Goal: Information Seeking & Learning: Learn about a topic

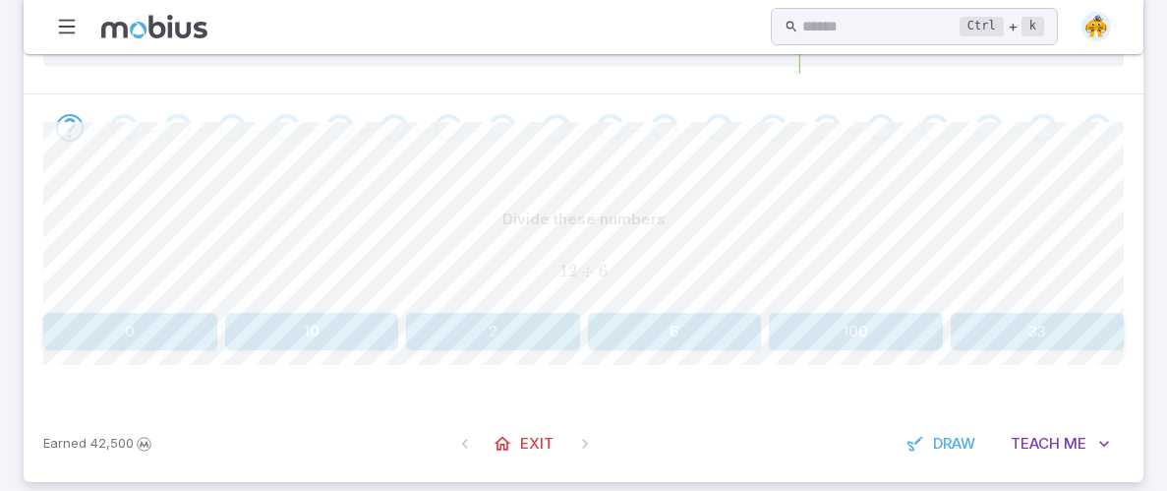
scroll to position [342, 0]
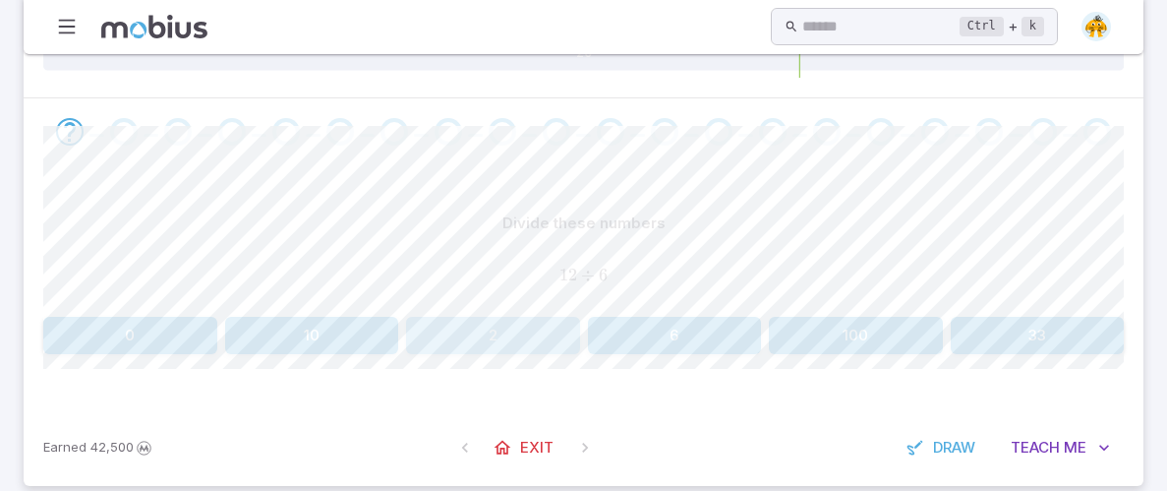
click at [546, 320] on button "2" at bounding box center [493, 335] width 174 height 37
click at [843, 317] on button "6" at bounding box center [856, 335] width 174 height 37
click at [914, 328] on button "2" at bounding box center [856, 335] width 174 height 37
click at [917, 329] on button "8" at bounding box center [856, 335] width 174 height 37
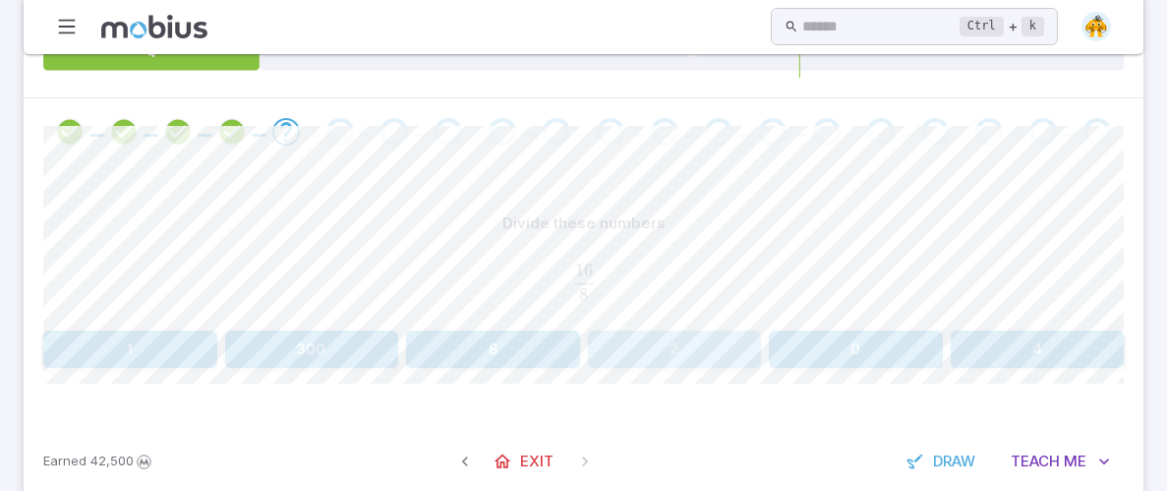
click at [618, 348] on button "2" at bounding box center [675, 348] width 174 height 37
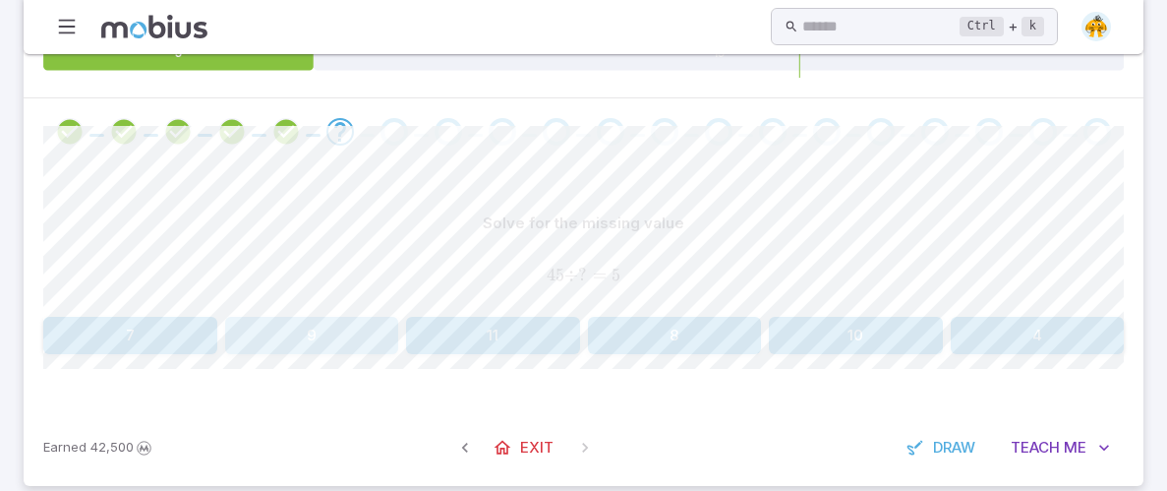
click at [339, 338] on button "9" at bounding box center [312, 335] width 174 height 37
click at [683, 346] on button "9" at bounding box center [675, 335] width 174 height 37
click at [1052, 324] on button "200" at bounding box center [1038, 335] width 174 height 37
click at [189, 317] on button "9" at bounding box center [130, 335] width 174 height 37
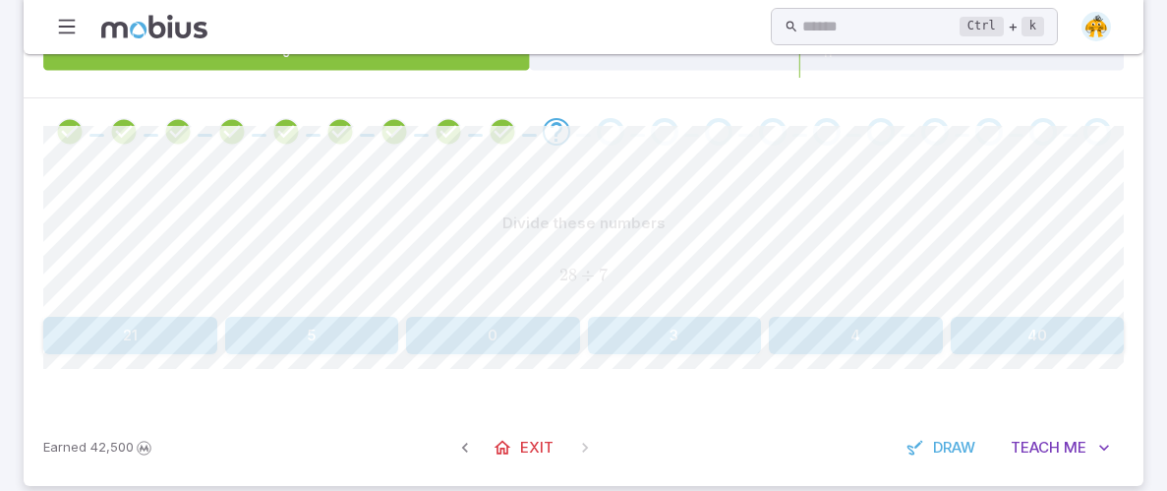
click at [902, 333] on button "4" at bounding box center [856, 335] width 174 height 37
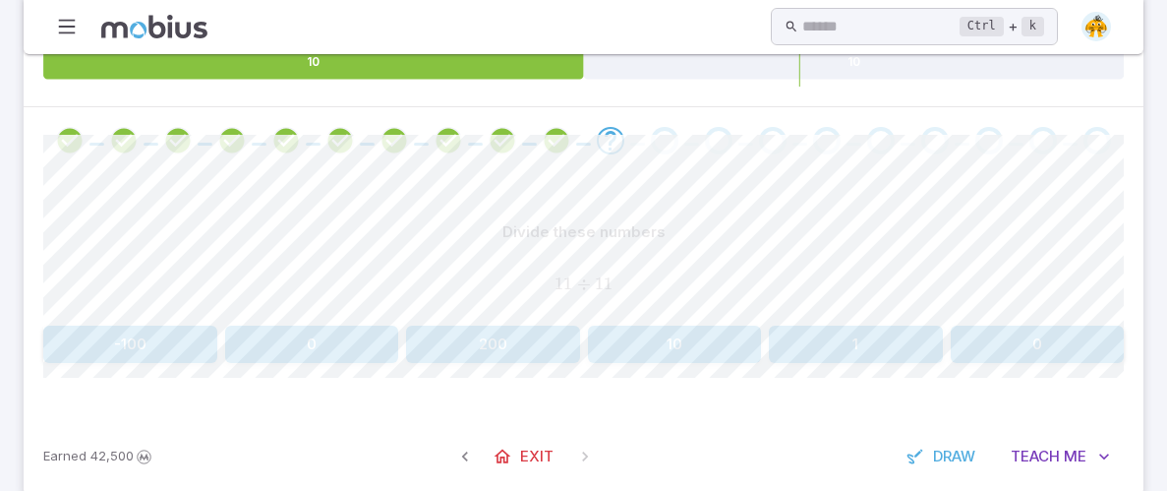
scroll to position [335, 0]
click at [883, 334] on button "1" at bounding box center [856, 342] width 174 height 37
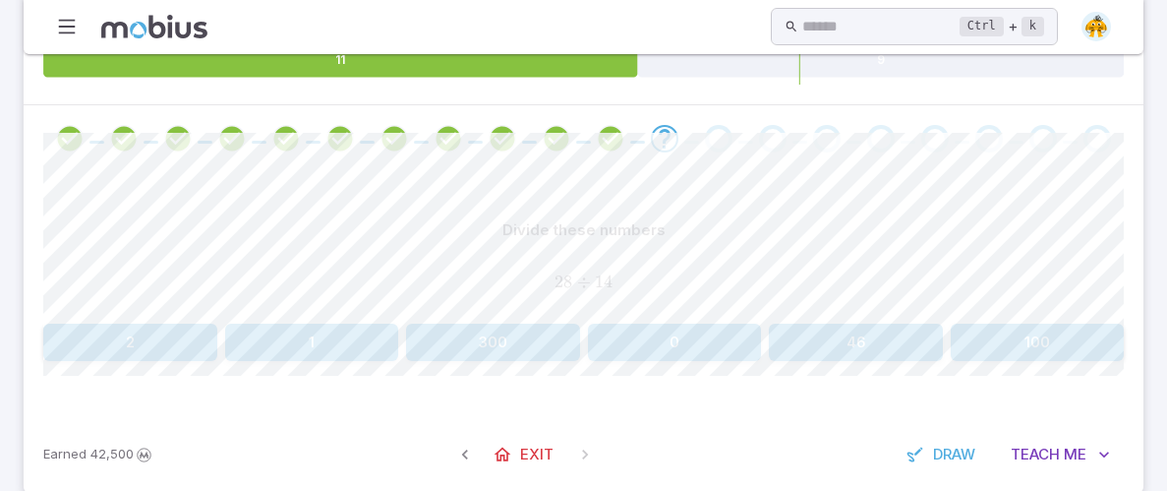
click at [164, 361] on div "Divide these numbers 28 ÷ 14 28 \div 14 28 ÷ 14 2 1 300 0 46 100 Canvas actions…" at bounding box center [583, 294] width 1081 height 244
click at [169, 348] on button "2" at bounding box center [130, 342] width 174 height 37
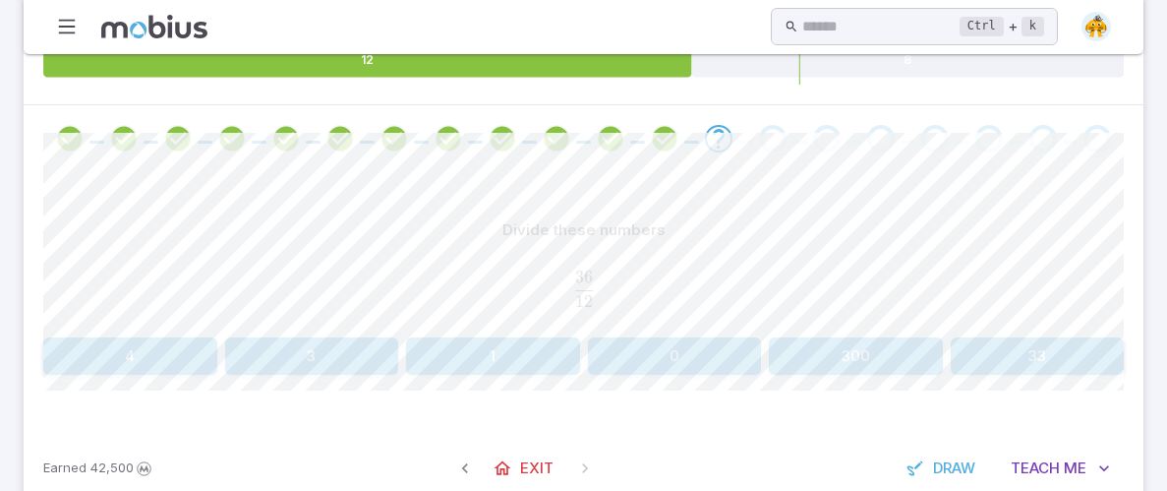
click at [291, 346] on button "3" at bounding box center [312, 355] width 174 height 37
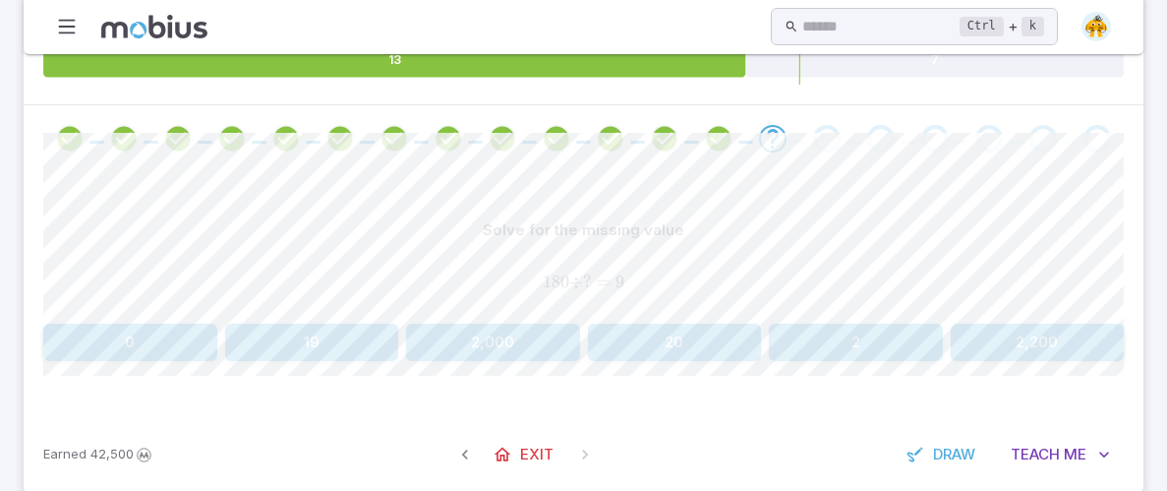
click at [713, 324] on button "20" at bounding box center [675, 342] width 174 height 37
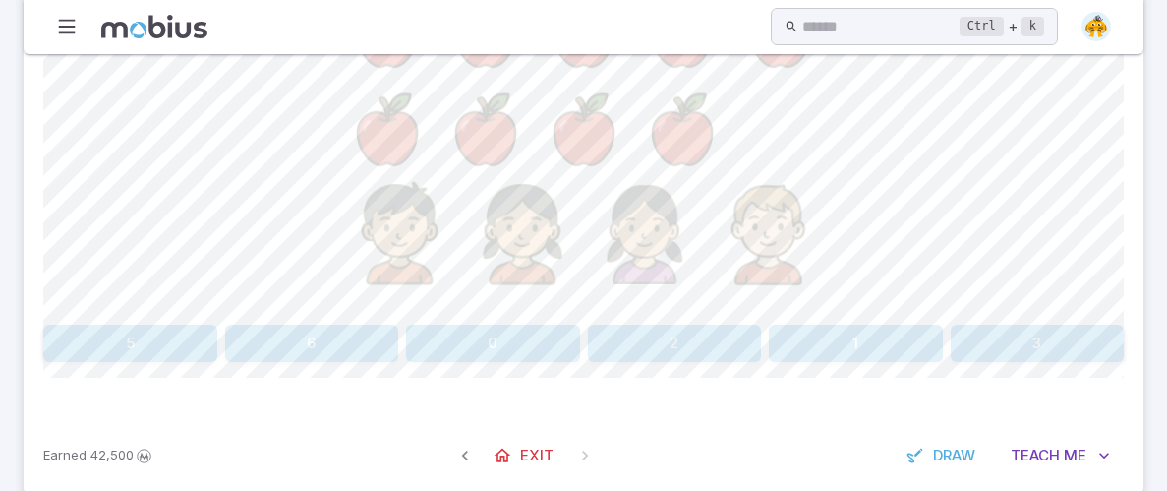
scroll to position [766, 0]
click at [982, 345] on button "3" at bounding box center [1038, 342] width 174 height 37
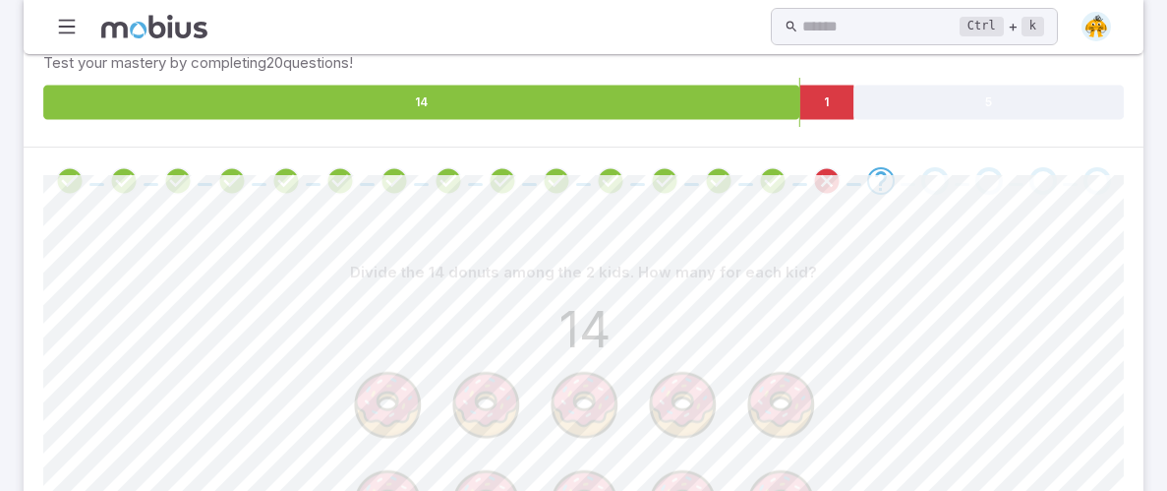
scroll to position [292, 0]
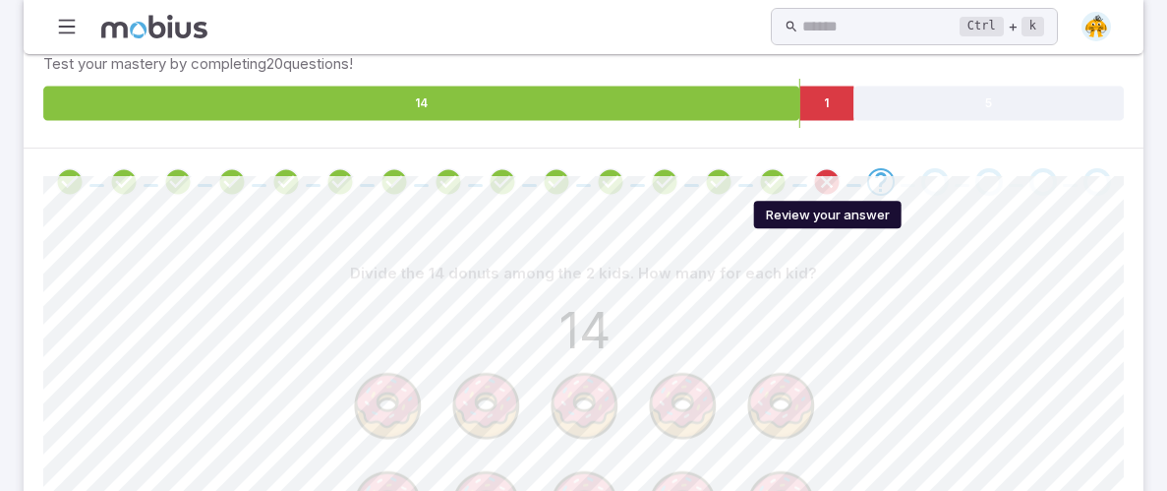
click at [821, 169] on icon "Review your answer" at bounding box center [827, 182] width 30 height 30
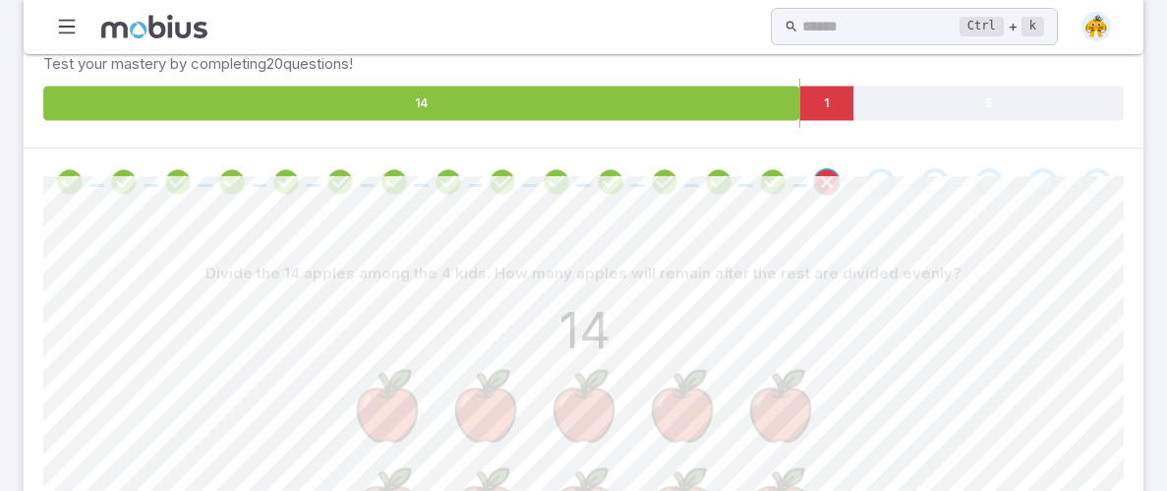
drag, startPoint x: 630, startPoint y: 264, endPoint x: 871, endPoint y: 200, distance: 249.3
click at [871, 200] on div "Unit Mastery : Division 2 by 1 Digit Test your mastery by completing 20 questio…" at bounding box center [584, 480] width 1120 height 973
click at [869, 201] on div at bounding box center [584, 182] width 1120 height 67
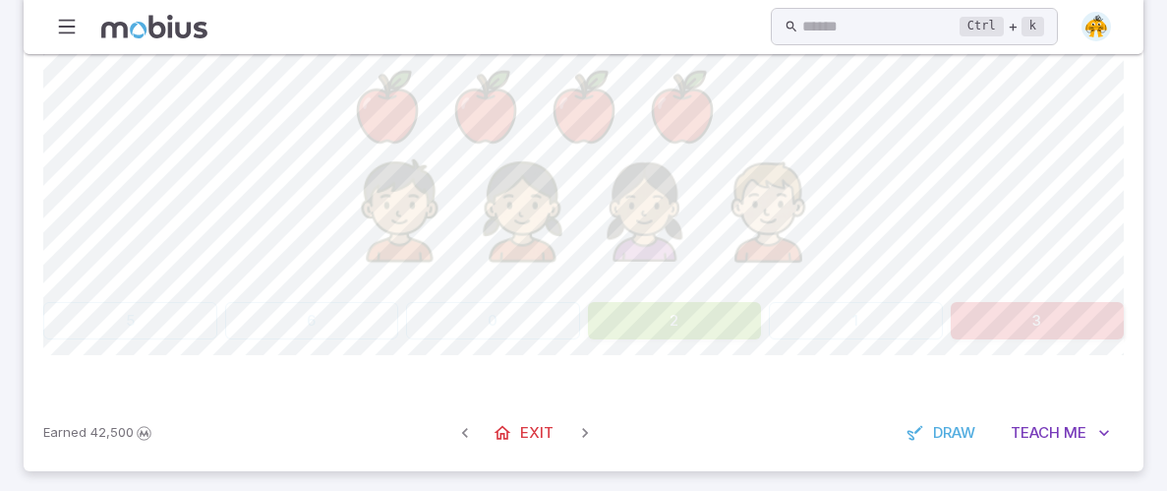
scroll to position [796, 0]
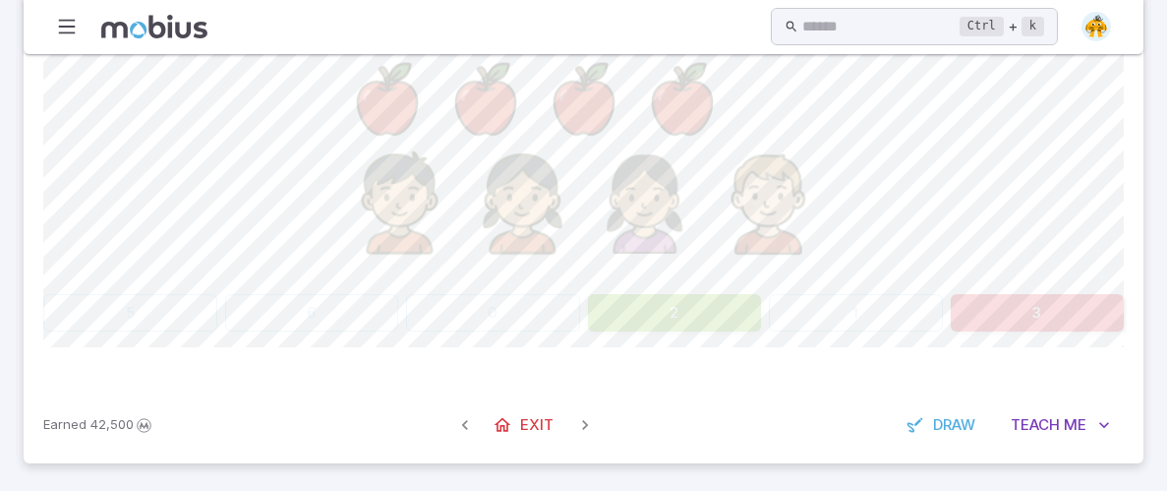
click at [695, 289] on div "Divide the 14 apples among the 4 kids. How many apples will remain after the re…" at bounding box center [583, 41] width 1081 height 580
drag, startPoint x: 668, startPoint y: 298, endPoint x: 1167, endPoint y: 205, distance: 507.3
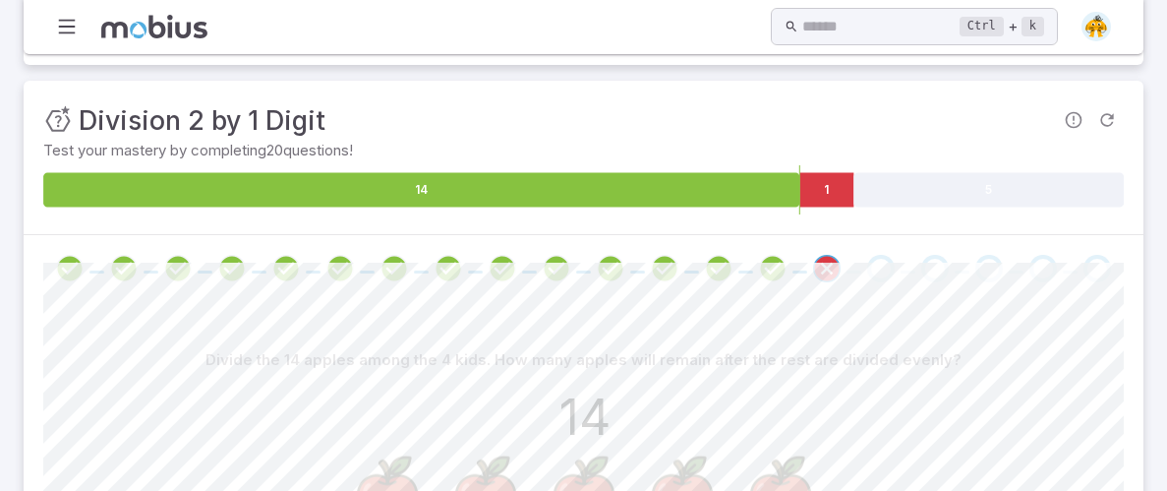
scroll to position [215, 0]
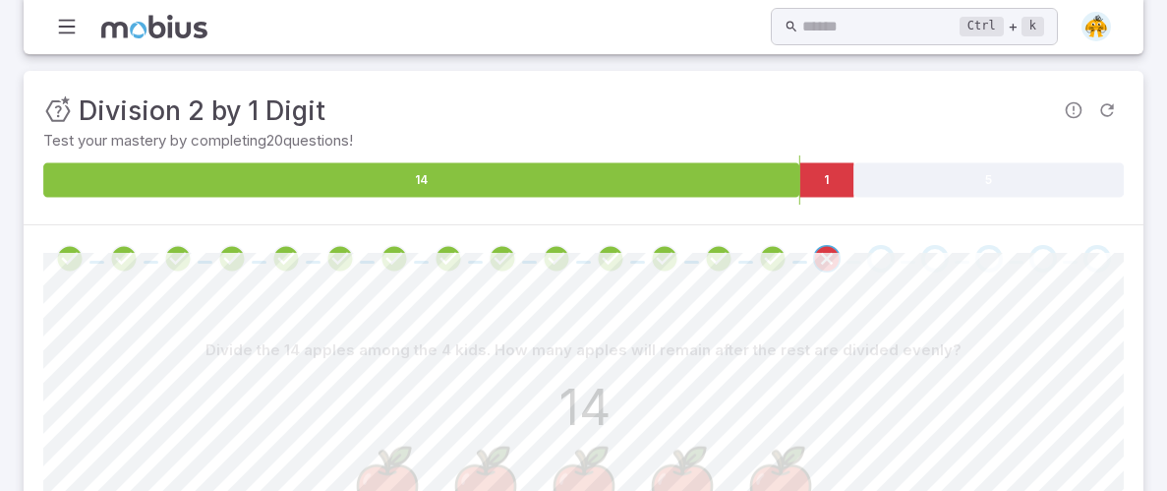
click at [888, 228] on div at bounding box center [584, 258] width 1120 height 67
click at [883, 248] on div "Go to the next question" at bounding box center [882, 259] width 28 height 28
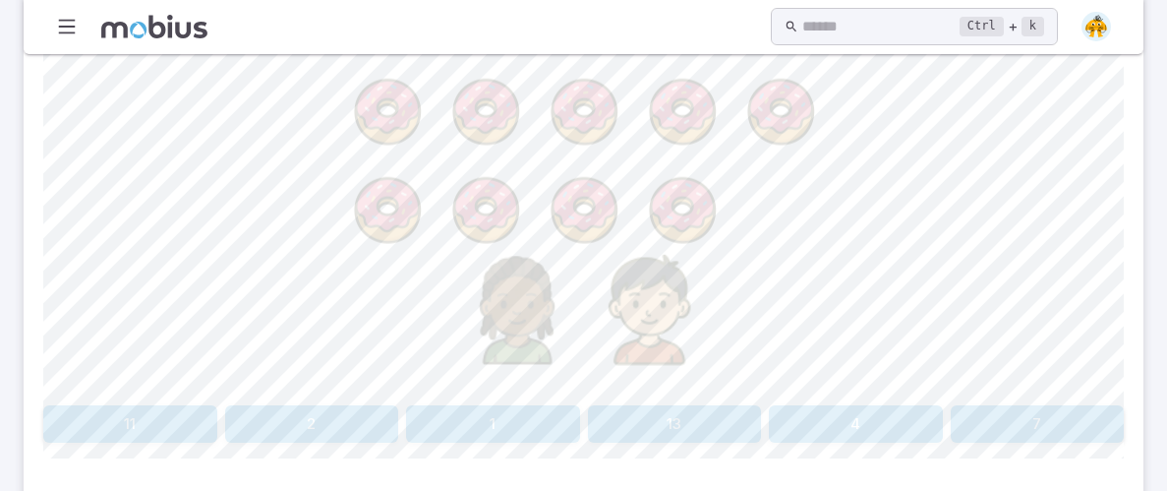
scroll to position [688, 0]
click at [1049, 417] on button "7" at bounding box center [1038, 419] width 174 height 37
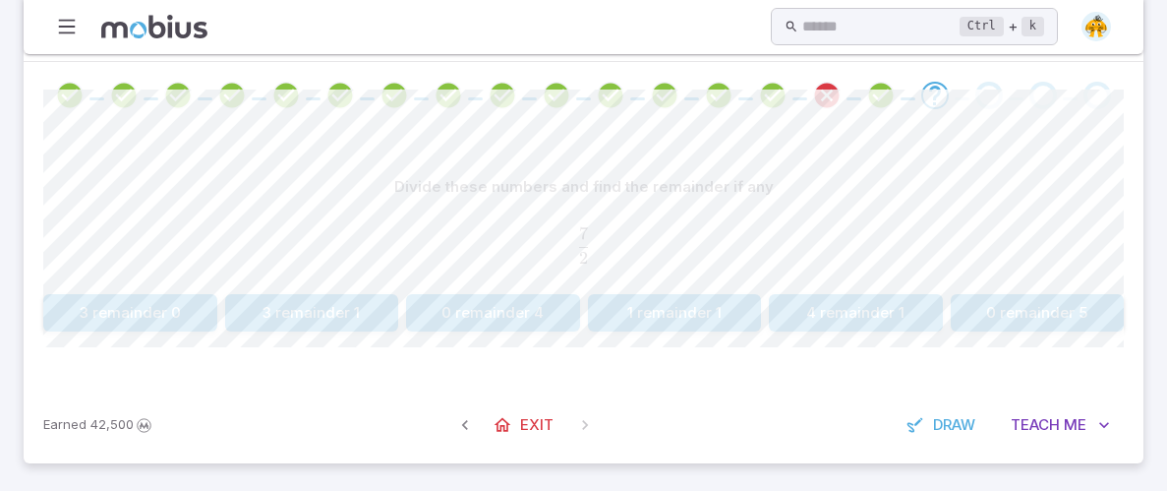
scroll to position [378, 0]
click at [310, 322] on button "3 remainder 1" at bounding box center [312, 313] width 174 height 37
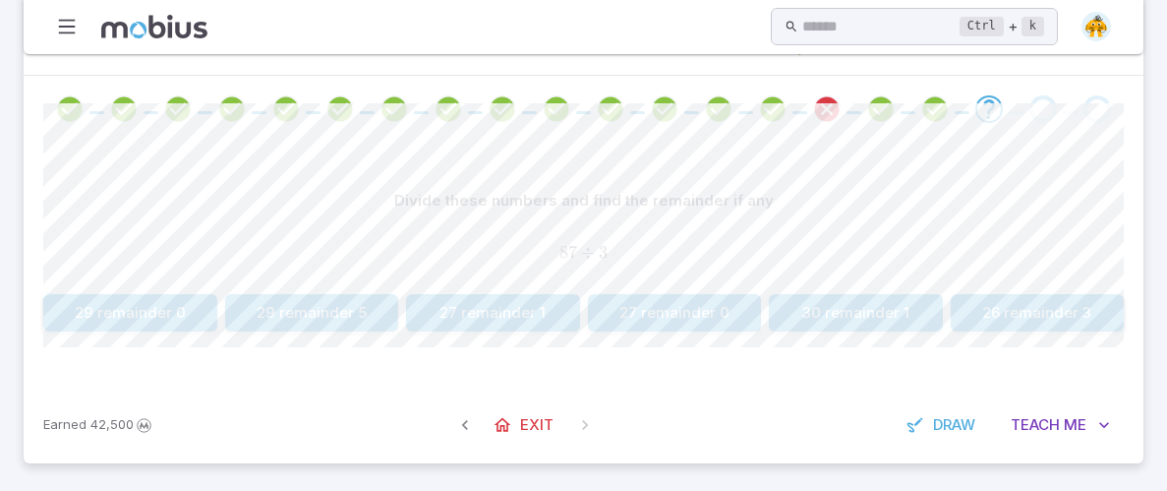
scroll to position [364, 0]
click at [163, 309] on button "29 remainder 0" at bounding box center [130, 313] width 174 height 37
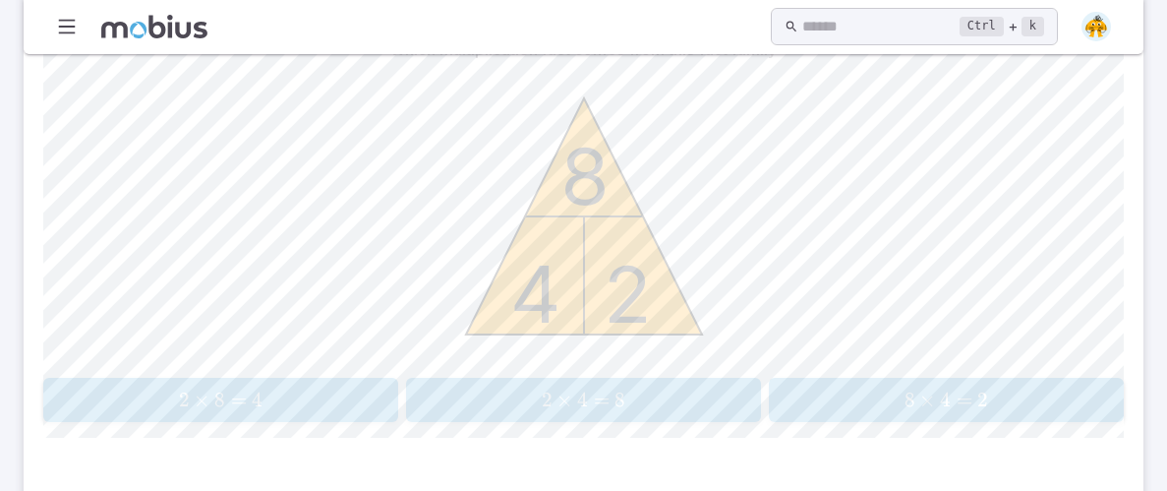
scroll to position [522, 0]
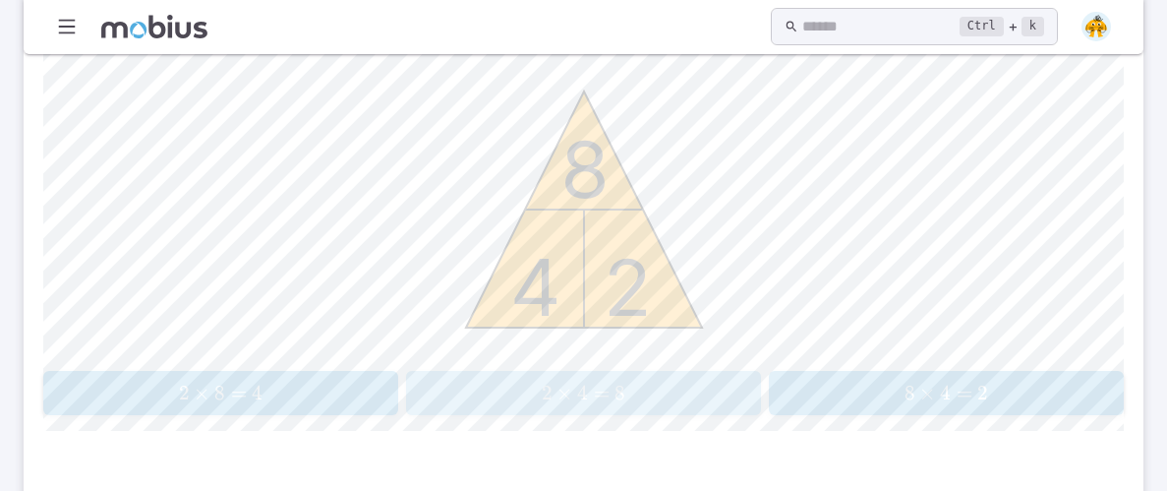
click at [624, 383] on span "8" at bounding box center [620, 393] width 11 height 25
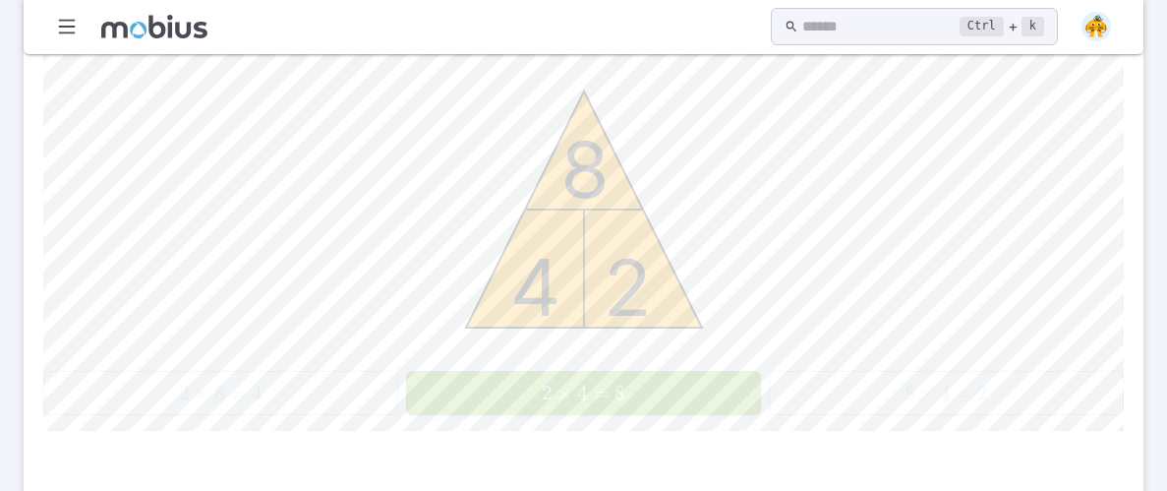
scroll to position [378, 0]
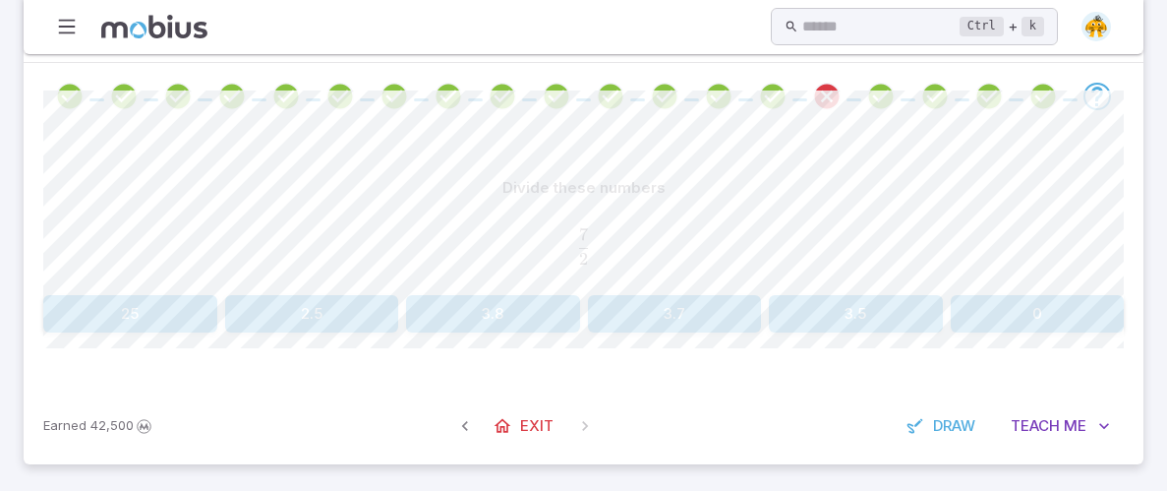
click at [331, 292] on div "Divide these numbers 7 2 \frac{7}{2} 2 7 ​ 25 2.5 3.8 3.7 3.5 0" at bounding box center [583, 250] width 1081 height 163
click at [329, 304] on button "2.5" at bounding box center [312, 313] width 174 height 37
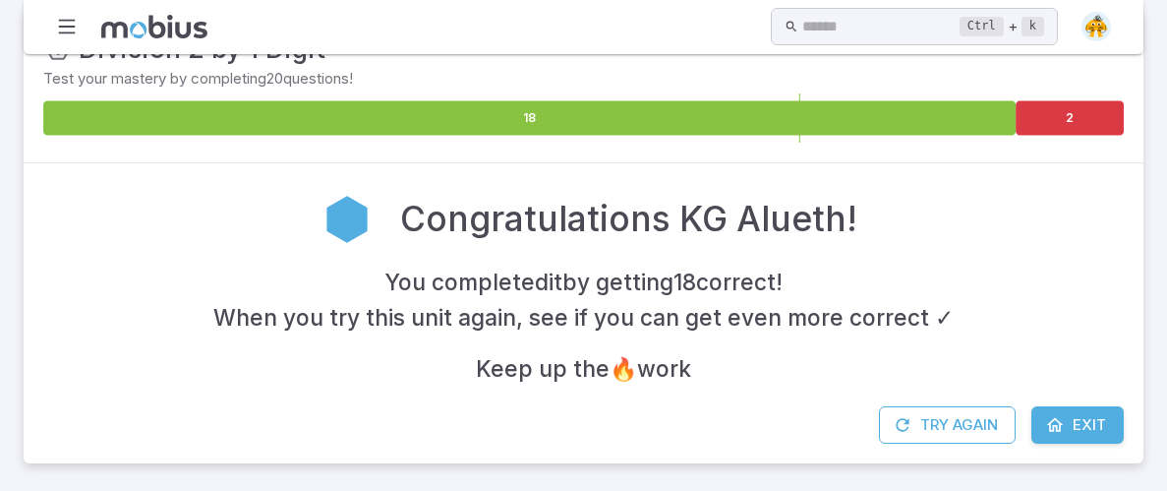
scroll to position [276, 0]
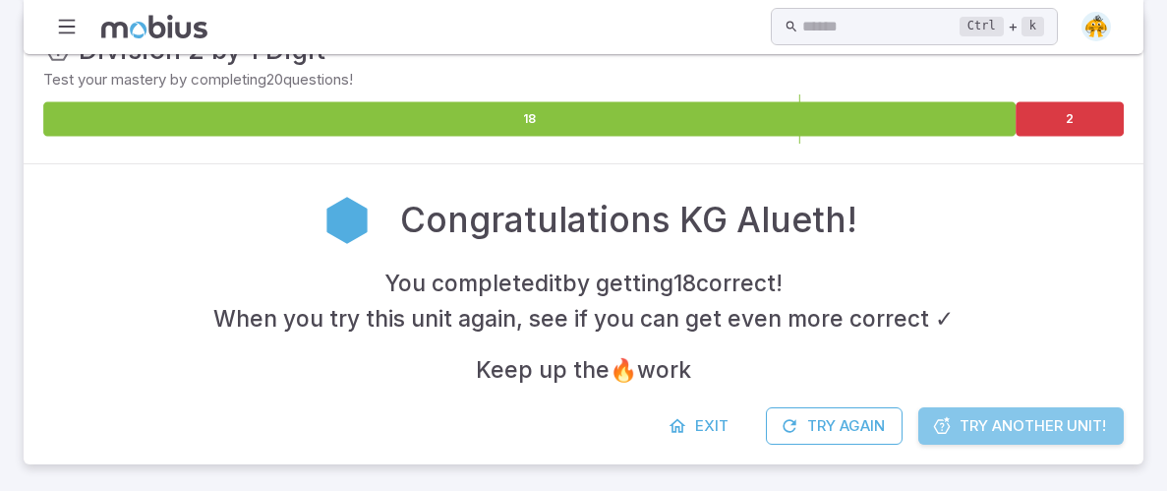
click at [953, 425] on link "Try Another Unit!" at bounding box center [1022, 425] width 206 height 37
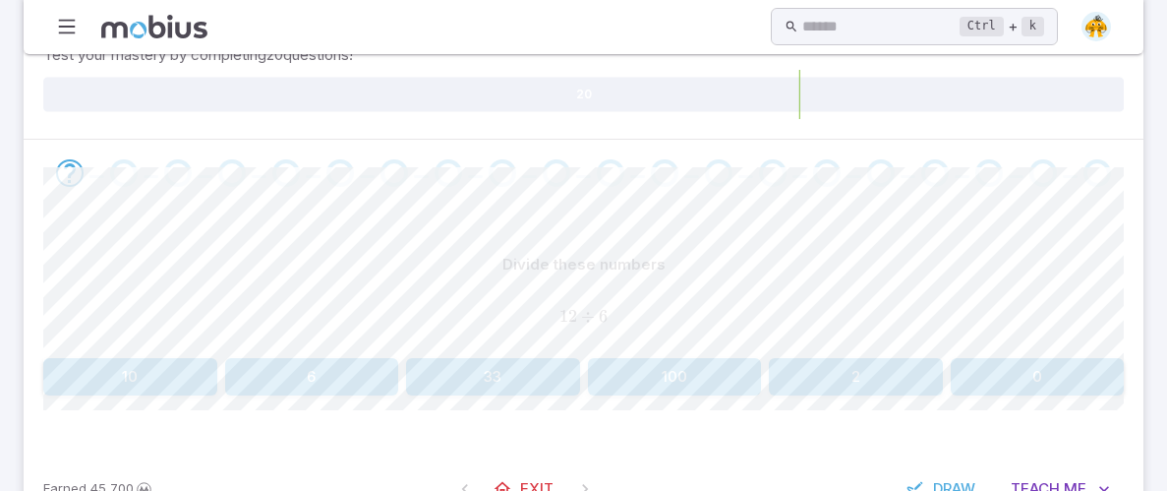
scroll to position [427, 0]
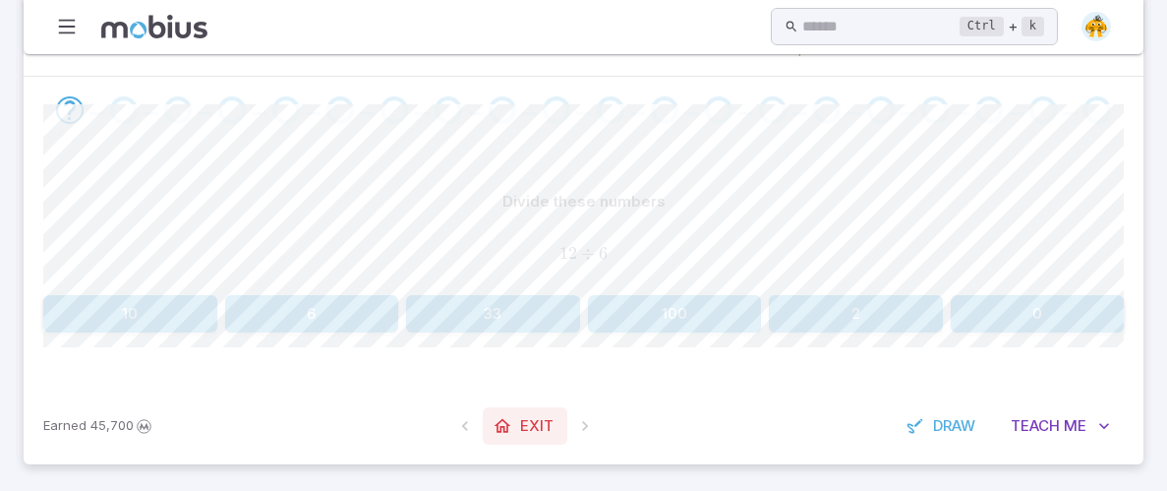
click at [526, 420] on span "Exit" at bounding box center [536, 426] width 33 height 22
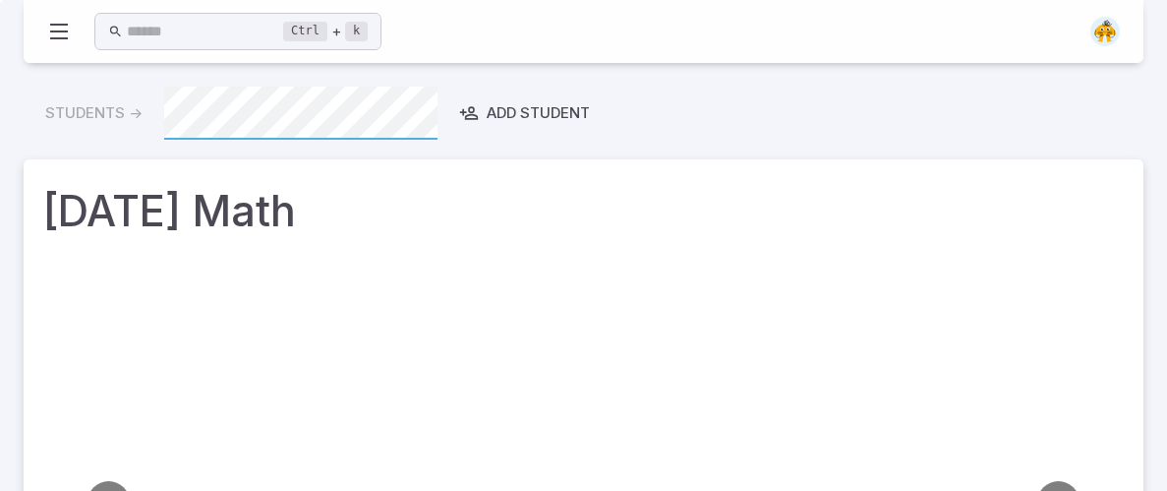
scroll to position [9, 0]
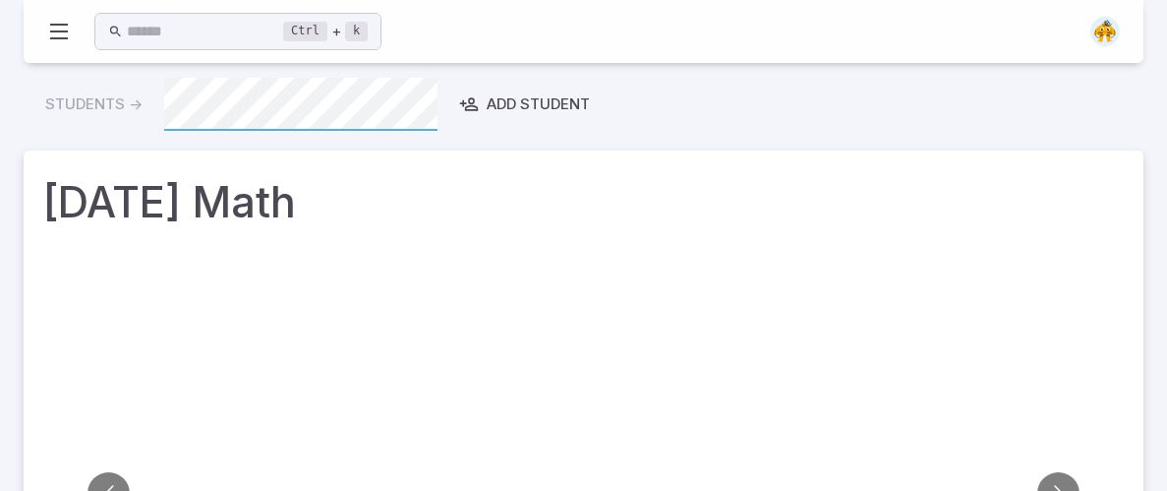
drag, startPoint x: 526, startPoint y: 420, endPoint x: 536, endPoint y: 371, distance: 50.2
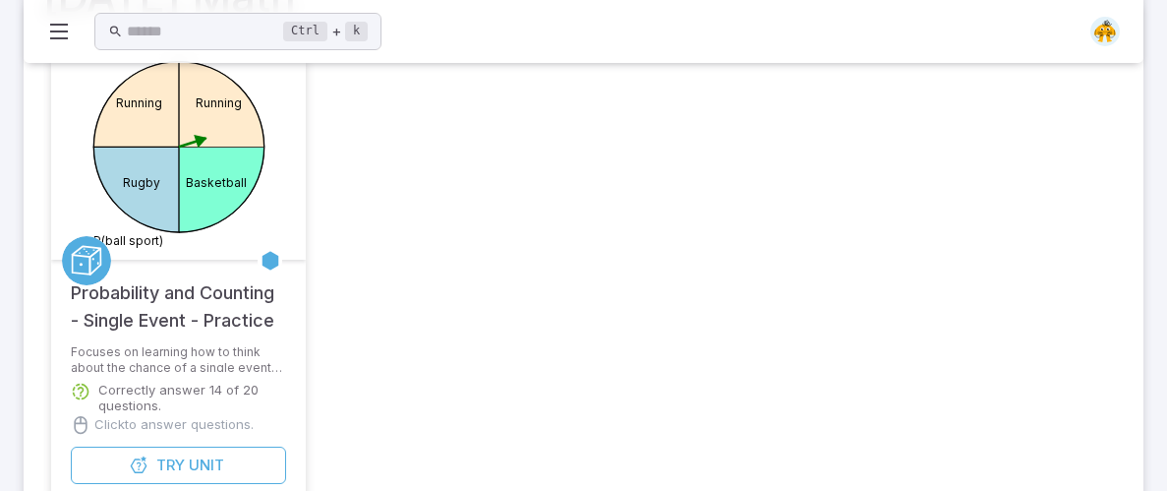
scroll to position [211, 0]
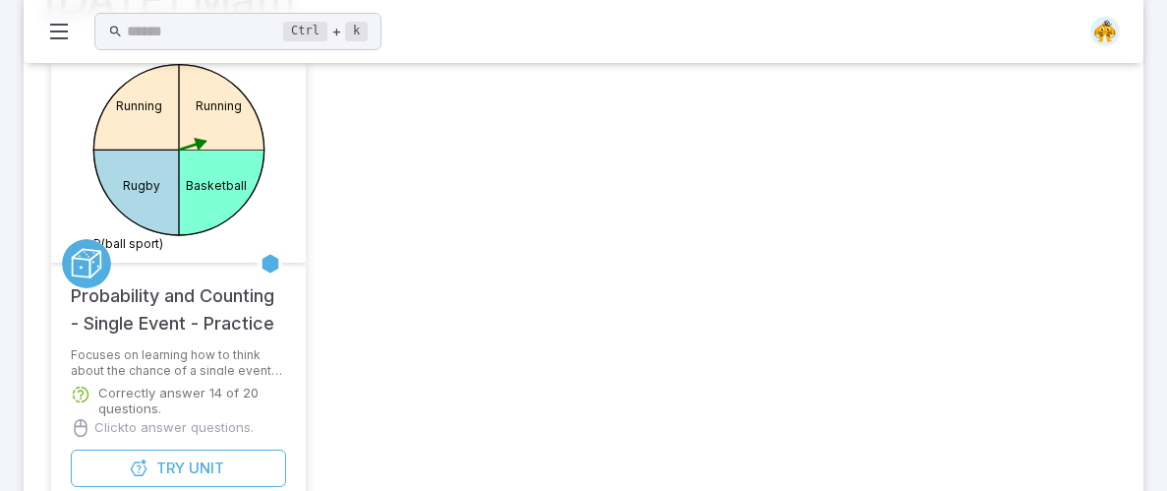
click at [207, 313] on h5 "Probability and Counting - Single Event - Practice" at bounding box center [178, 300] width 215 height 75
drag, startPoint x: 256, startPoint y: 424, endPoint x: 75, endPoint y: 323, distance: 207.4
click at [75, 323] on div "Basketball Rugby Running Running P(ball sport) Probability and Counting - Singl…" at bounding box center [178, 279] width 255 height 443
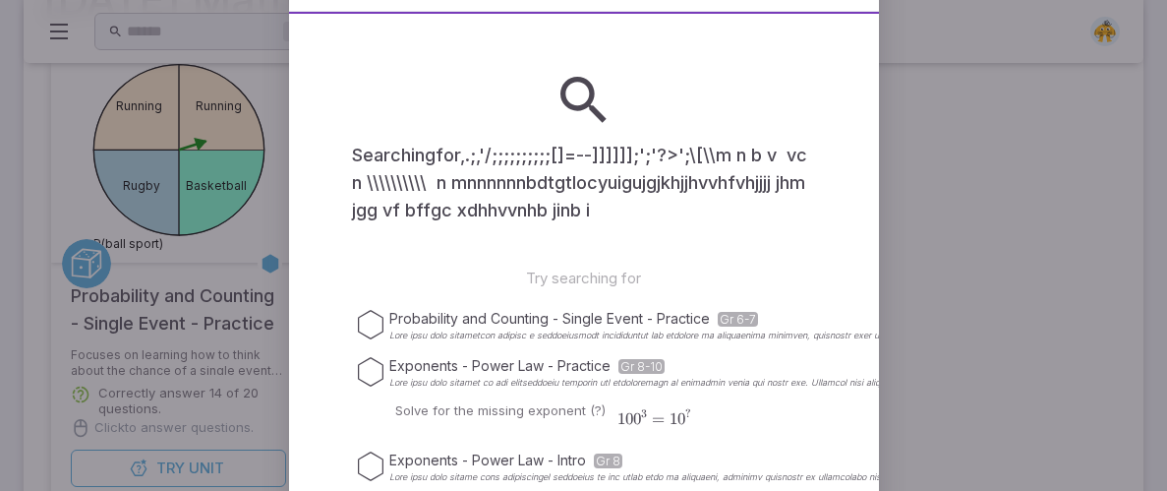
scroll to position [0, 1376]
type input ",.;,'/;;;;;;;;;;[]=--]]]]]];';'?>';\[\\m n b v vc n \\\\\\\\\\ n mnnnnnnbdtgtlo…"
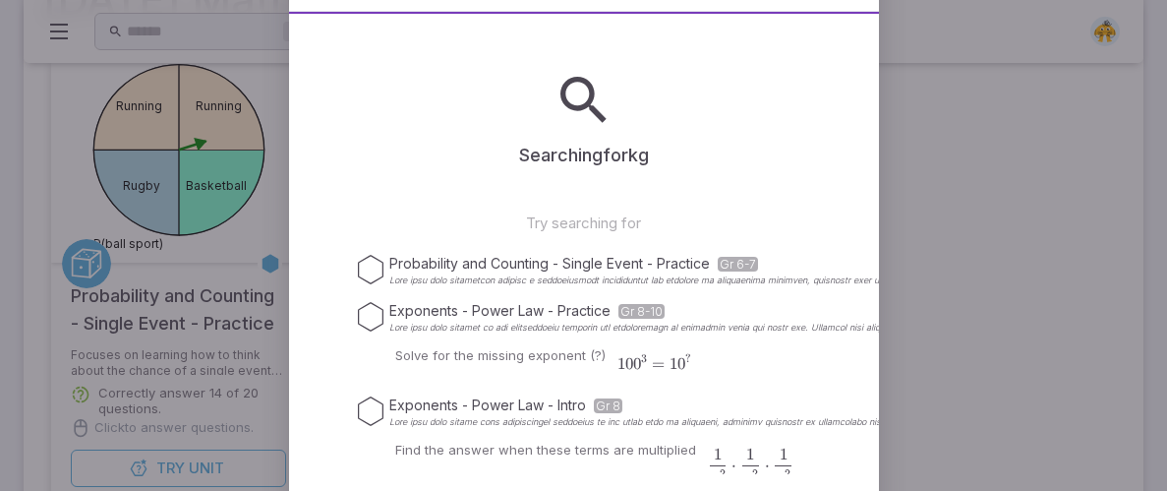
type input "k"
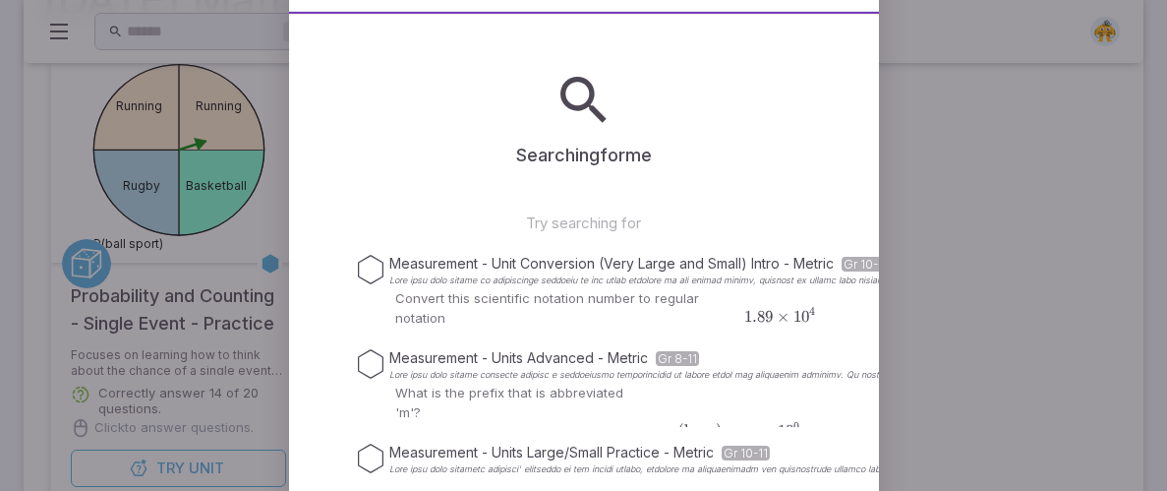
type input "m"
type input "0"
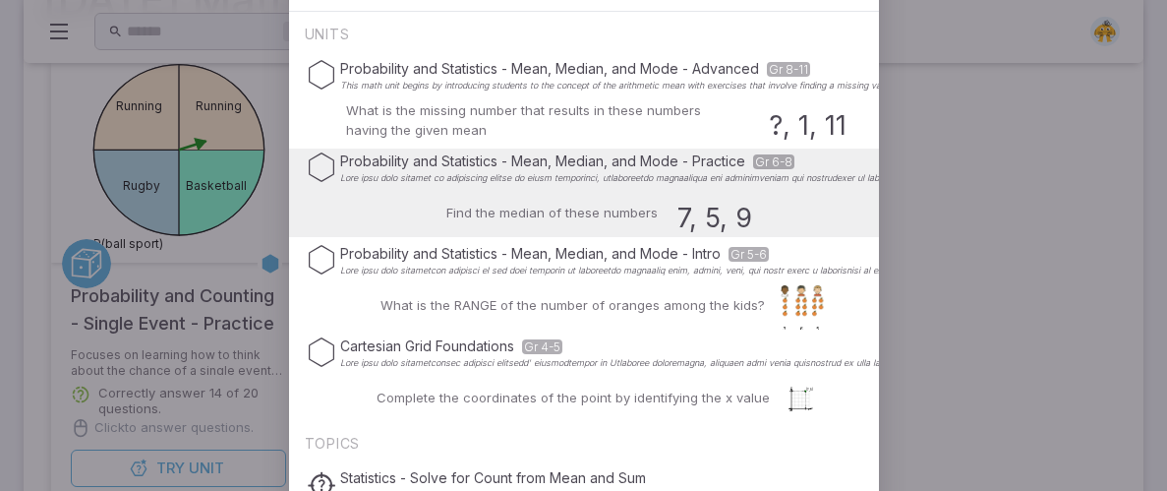
type input "mean`"
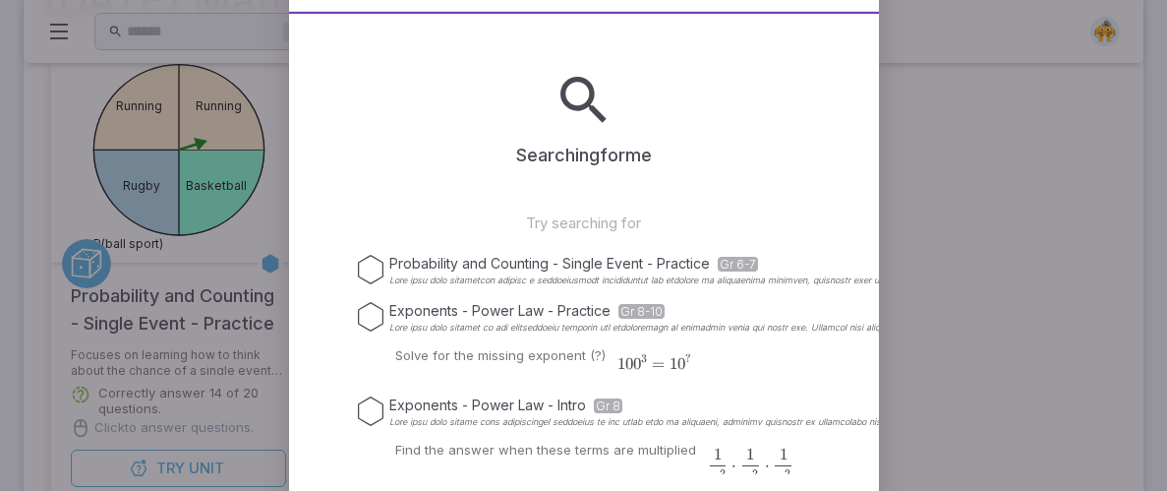
type input "m"
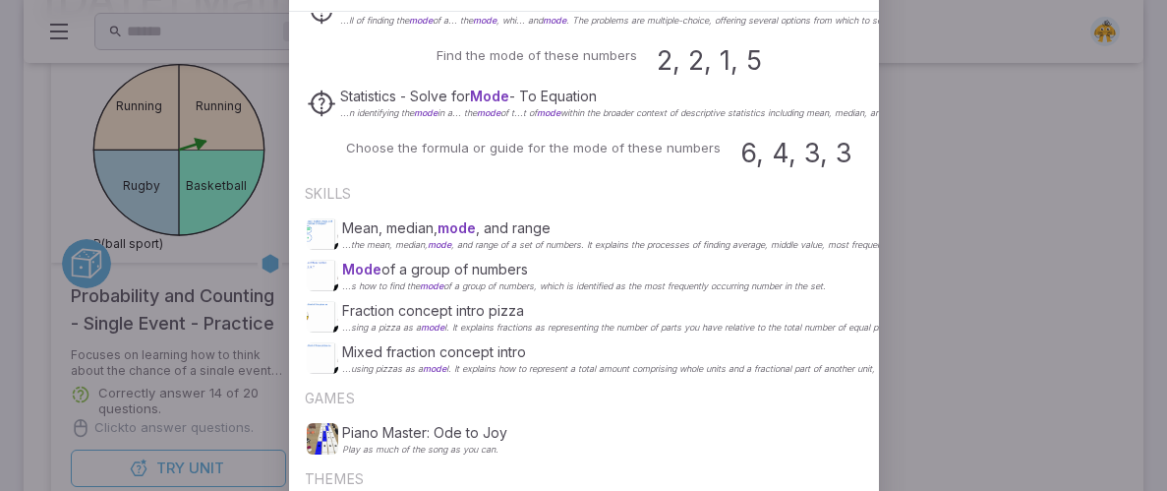
scroll to position [693, 0]
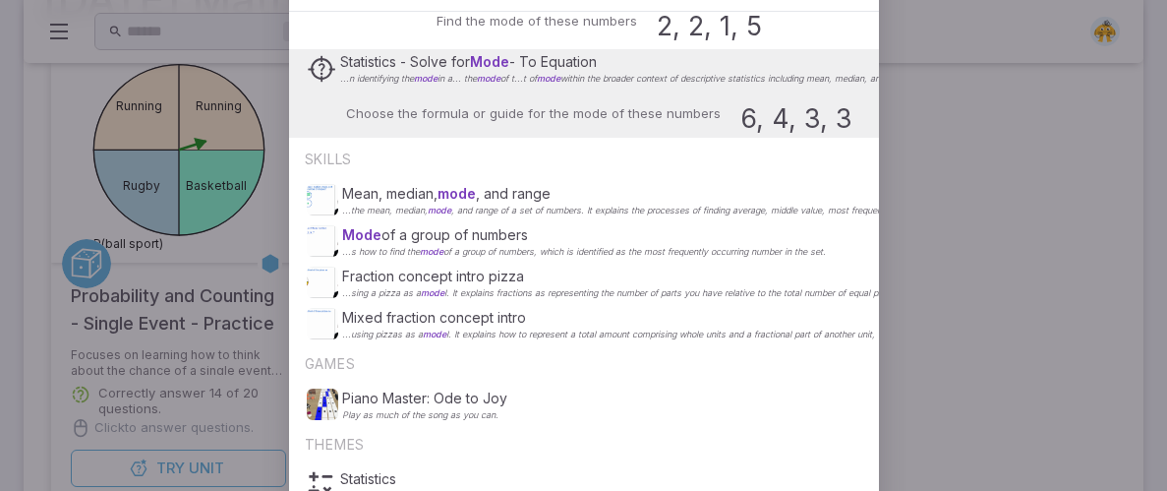
type input "mode"
click at [465, 107] on p "Choose the formula or guide for the mode of these numbers" at bounding box center [533, 114] width 375 height 20
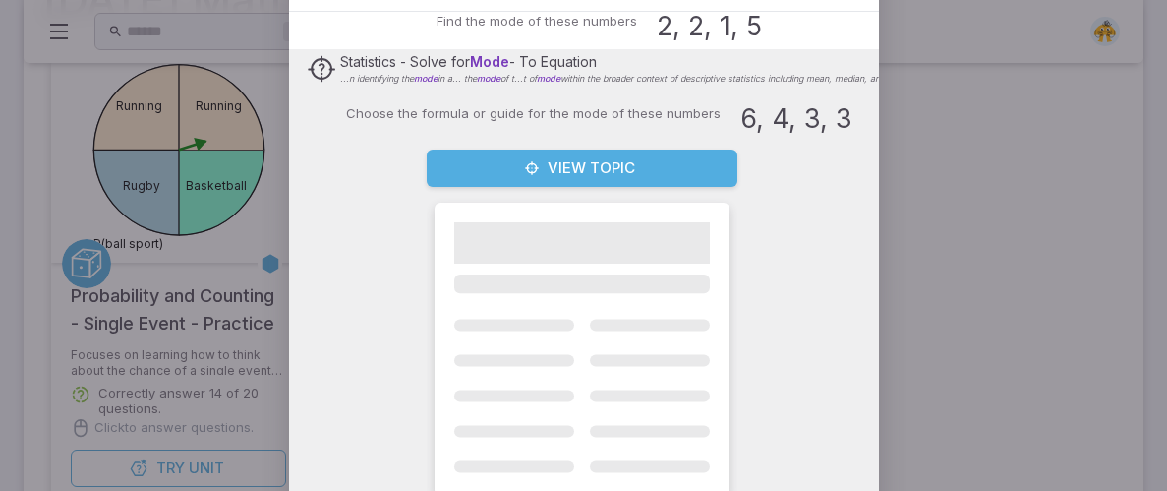
click at [506, 172] on button "View Topic" at bounding box center [582, 168] width 311 height 37
click at [506, 172] on div "Basketball Rugby Running Running P(ball sport) Probability and Counting - Singl…" at bounding box center [583, 299] width 1081 height 498
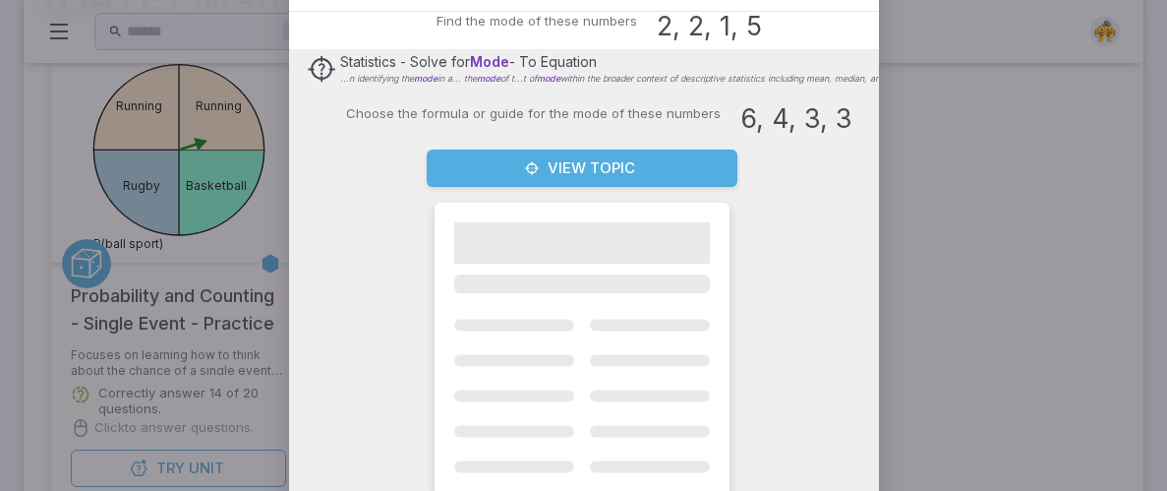
click at [506, 172] on div "Basketball Rugby Running Running P(ball sport) Probability and Counting - Singl…" at bounding box center [583, 299] width 1081 height 498
click at [487, 57] on div "Ctrl + k ​" at bounding box center [584, 31] width 1120 height 63
click at [553, 283] on div "Basketball Rugby Running Running P(ball sport) Probability and Counting - Singl…" at bounding box center [583, 299] width 1081 height 498
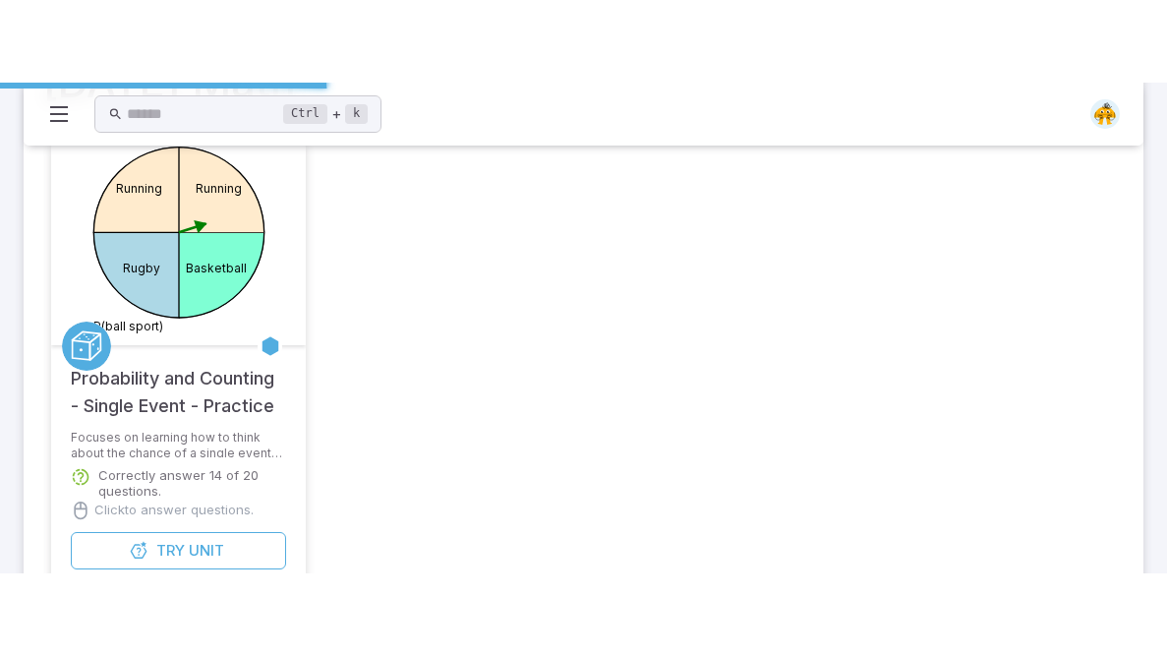
scroll to position [318, 0]
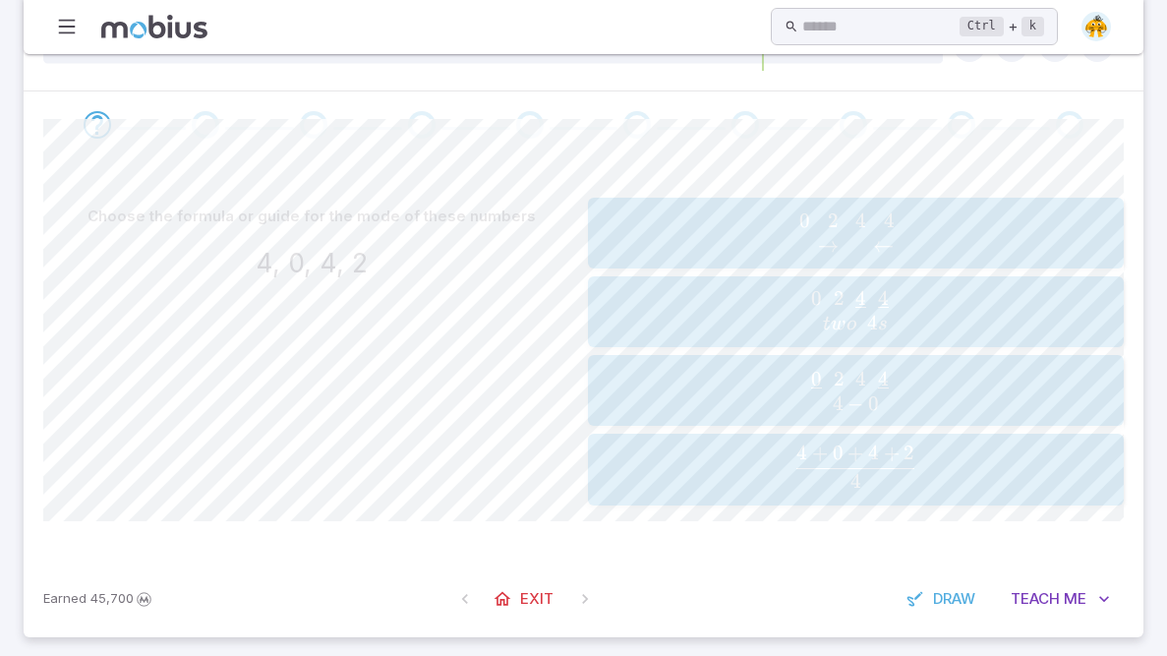
scroll to position [388, 0]
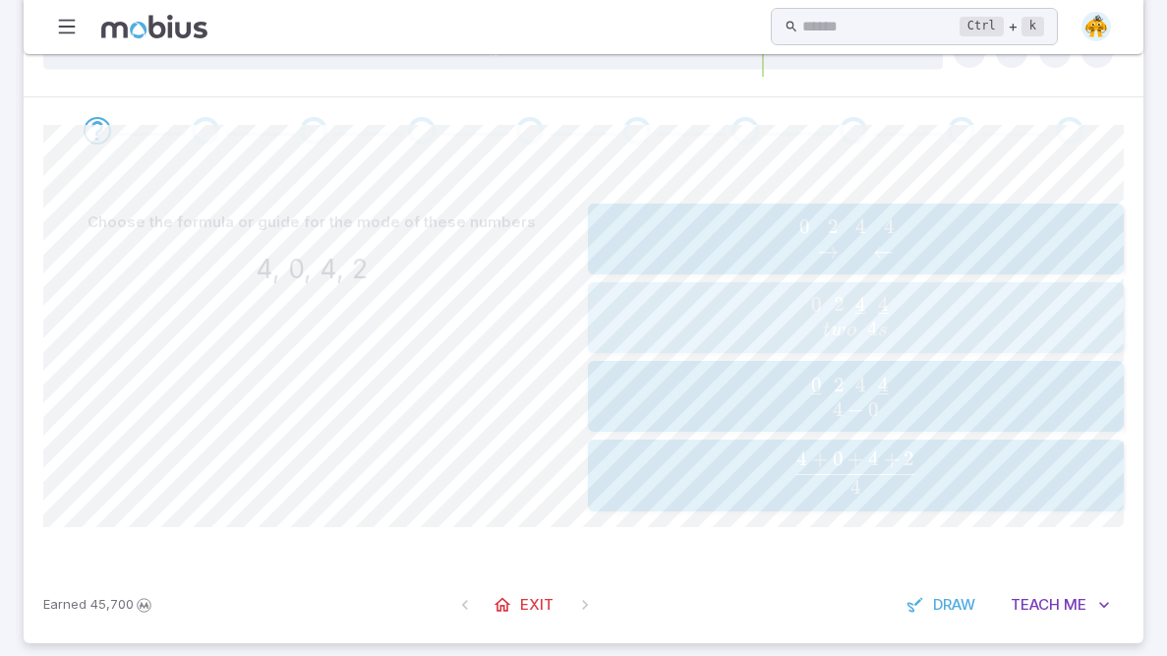
click at [885, 296] on span "4" at bounding box center [883, 304] width 11 height 25
click at [887, 294] on span "2 7 ​ 7 ​ 9" at bounding box center [856, 304] width 90 height 25
click at [921, 229] on span "3 4 ​ 4 ​ 6 7 tw o 4 s" at bounding box center [856, 238] width 524 height 51
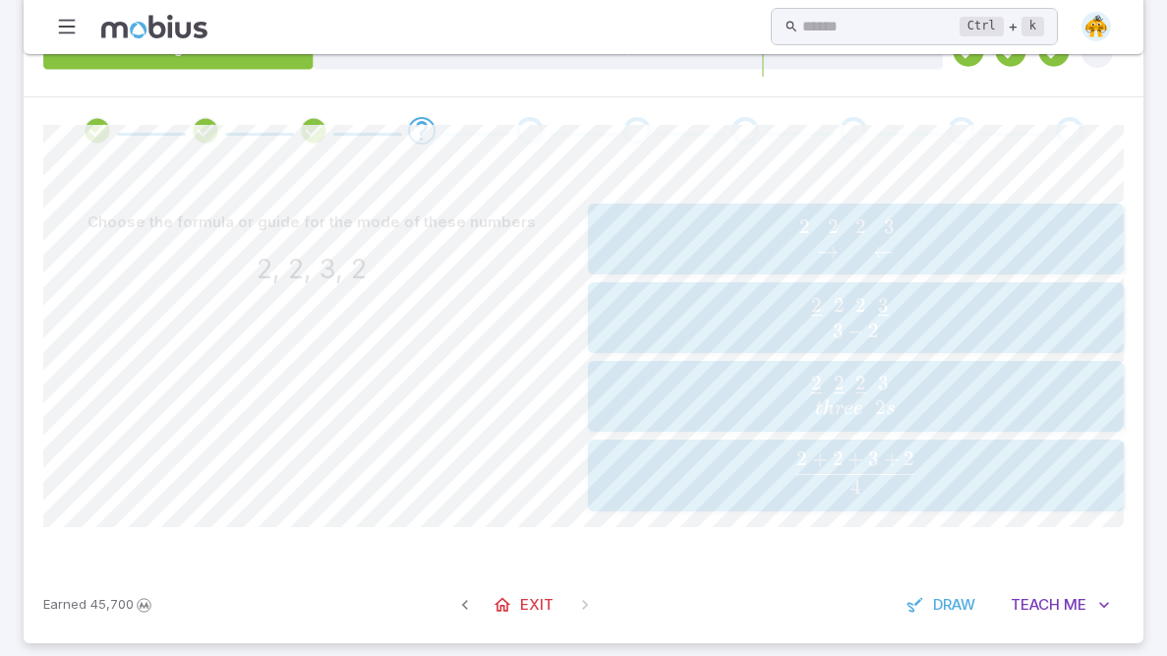
click at [866, 392] on span "button" at bounding box center [861, 391] width 11 height 4
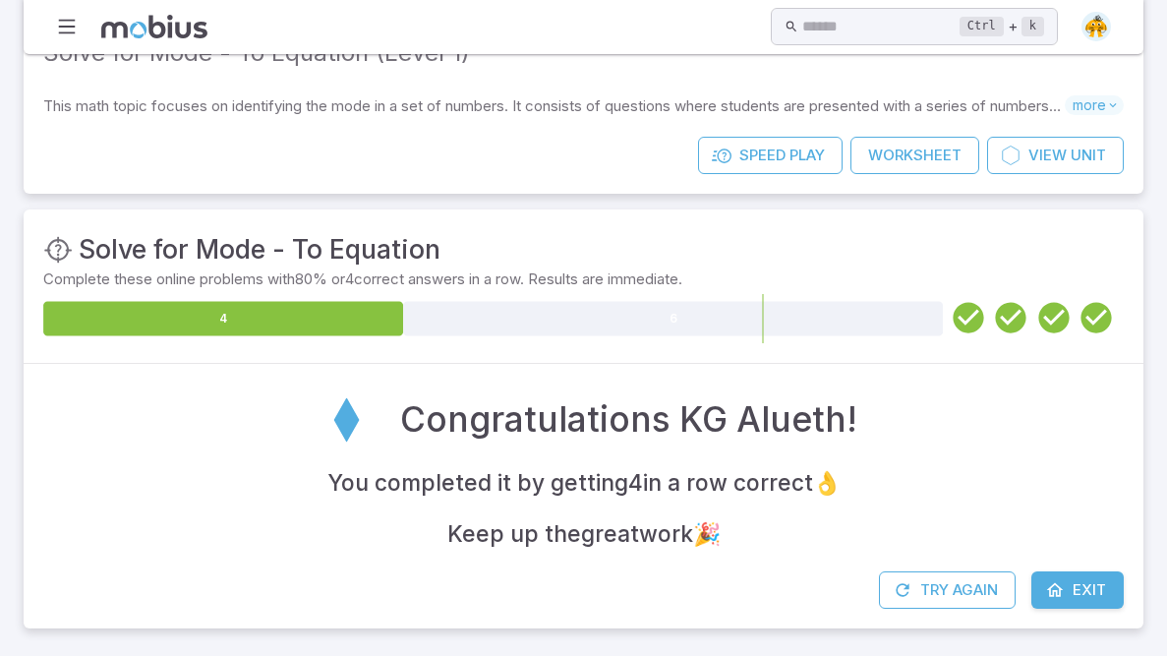
scroll to position [119, 0]
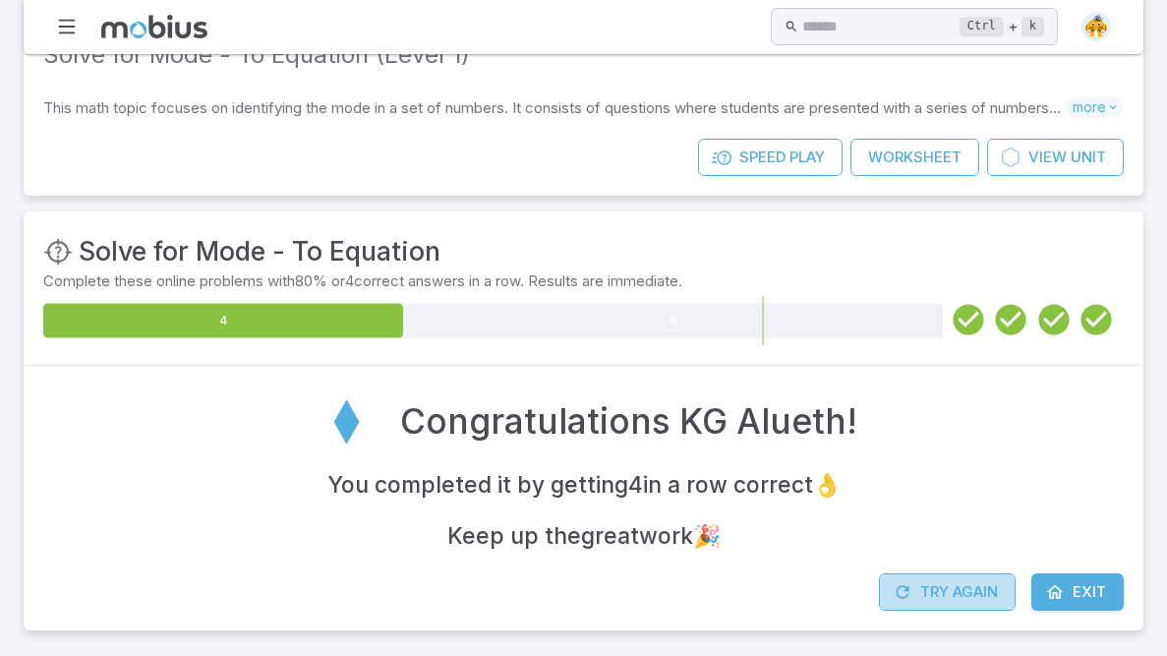
click at [958, 490] on button "Try Again" at bounding box center [947, 591] width 137 height 37
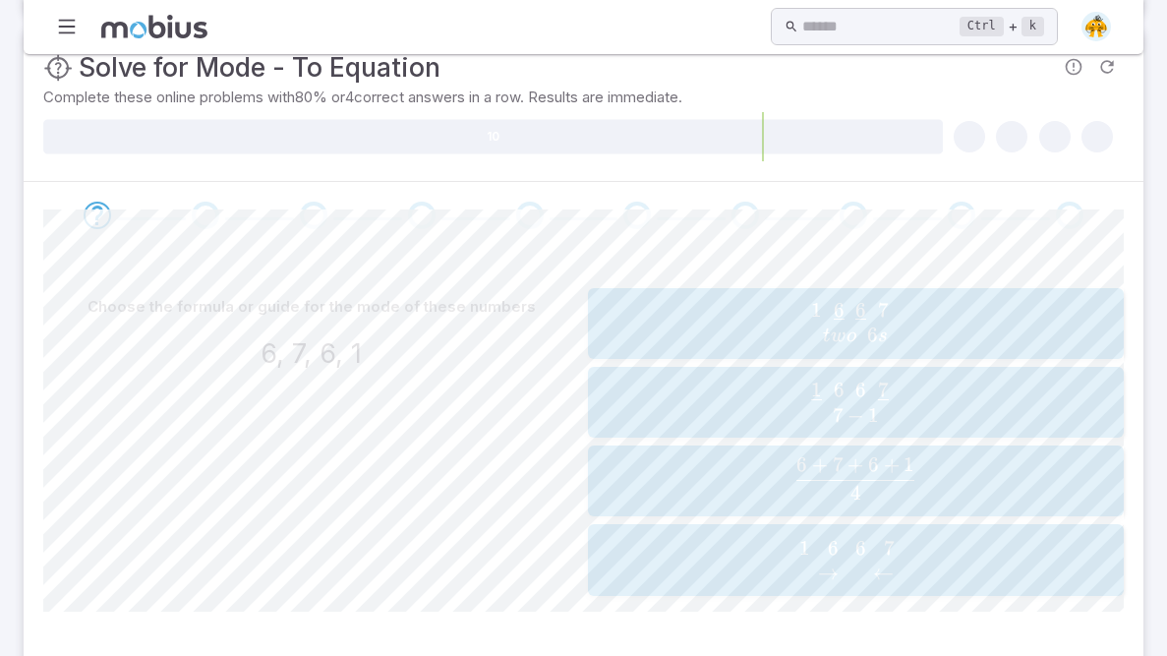
scroll to position [304, 0]
click at [803, 304] on span "1 6 ​ 6 ​ 7 tw o 6 s" at bounding box center [856, 322] width 524 height 51
click at [845, 389] on span "​" at bounding box center [846, 388] width 2 height 14
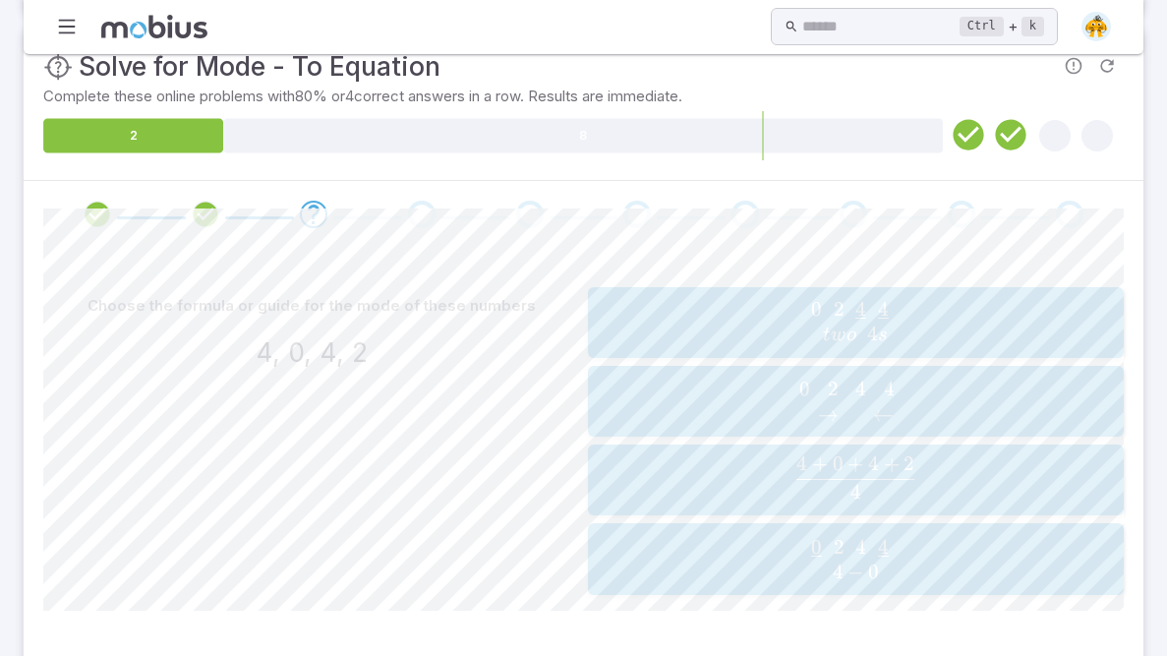
click at [922, 299] on span "0 2 4 ​ 4 ​ tw o 4 s" at bounding box center [856, 322] width 524 height 51
click at [939, 387] on span "3 4 ​ 4 ​ 6 7 tw o 4 s" at bounding box center [856, 401] width 524 height 51
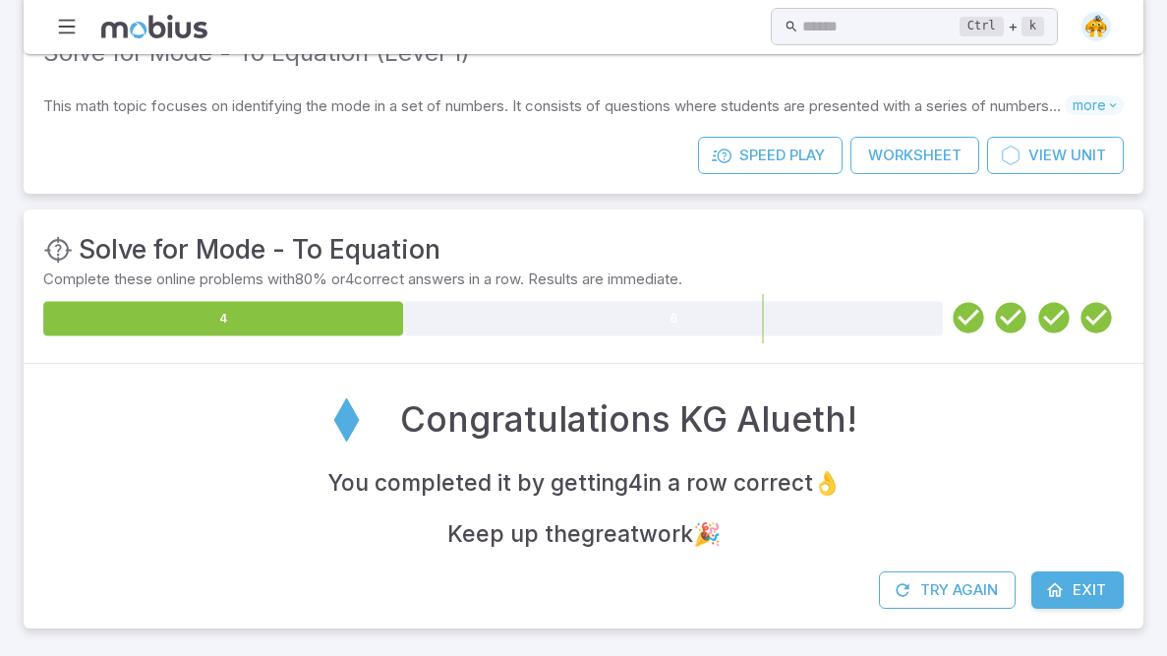
scroll to position [119, 0]
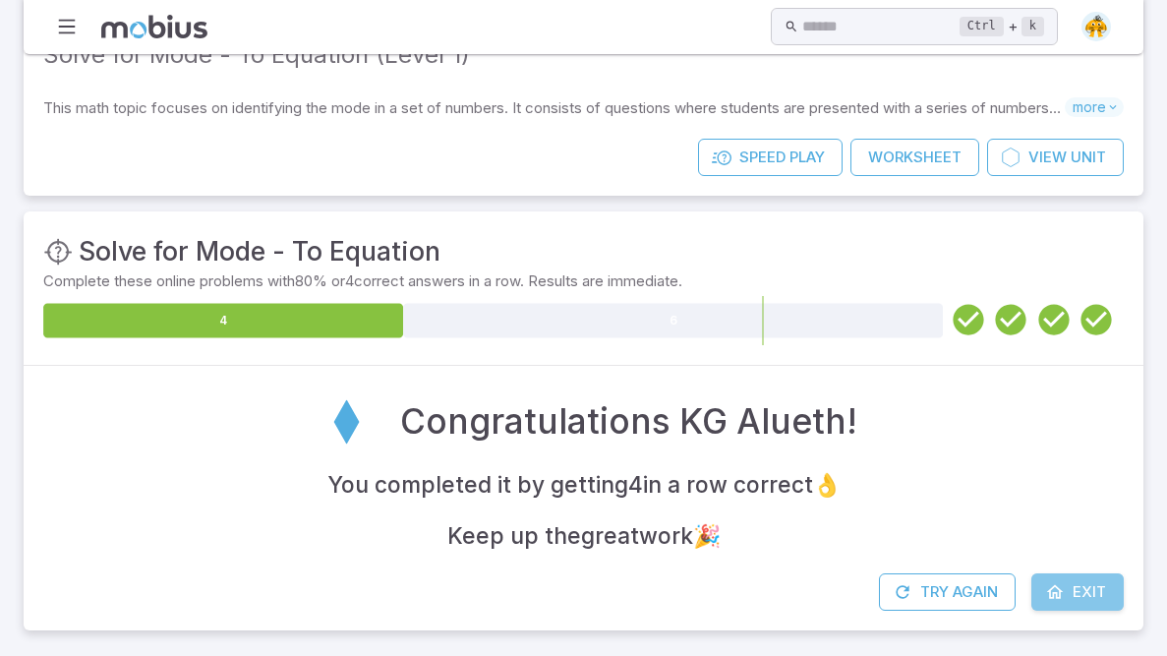
click at [1054, 490] on icon at bounding box center [1056, 592] width 20 height 20
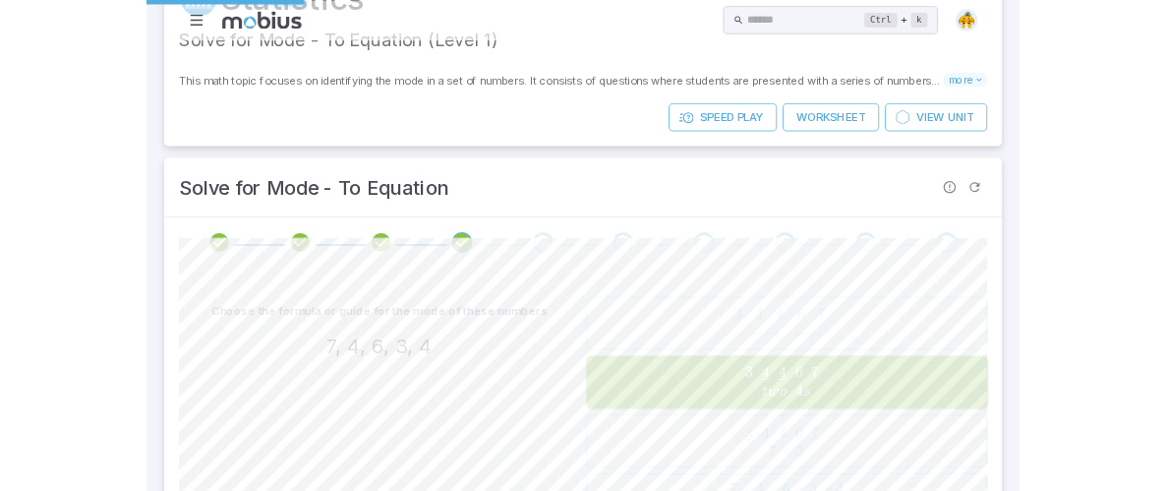
scroll to position [0, 0]
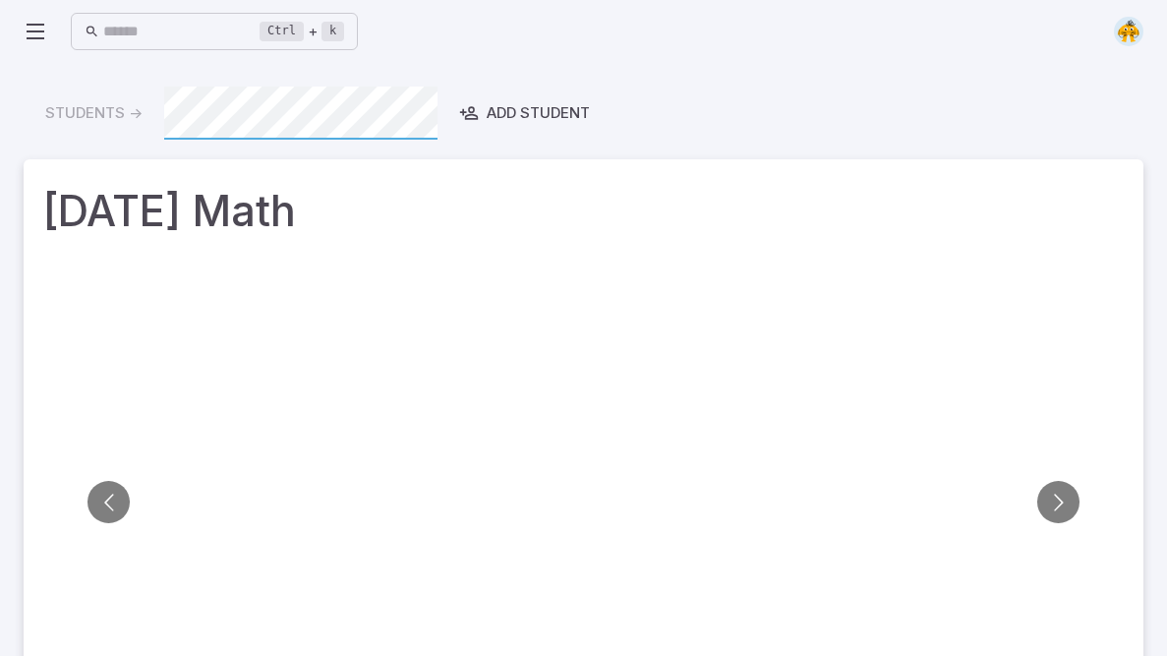
click at [1054, 490] on div "Probability and Counting - Single Event - Practice Focuses on learning how to t…" at bounding box center [583, 511] width 1081 height 498
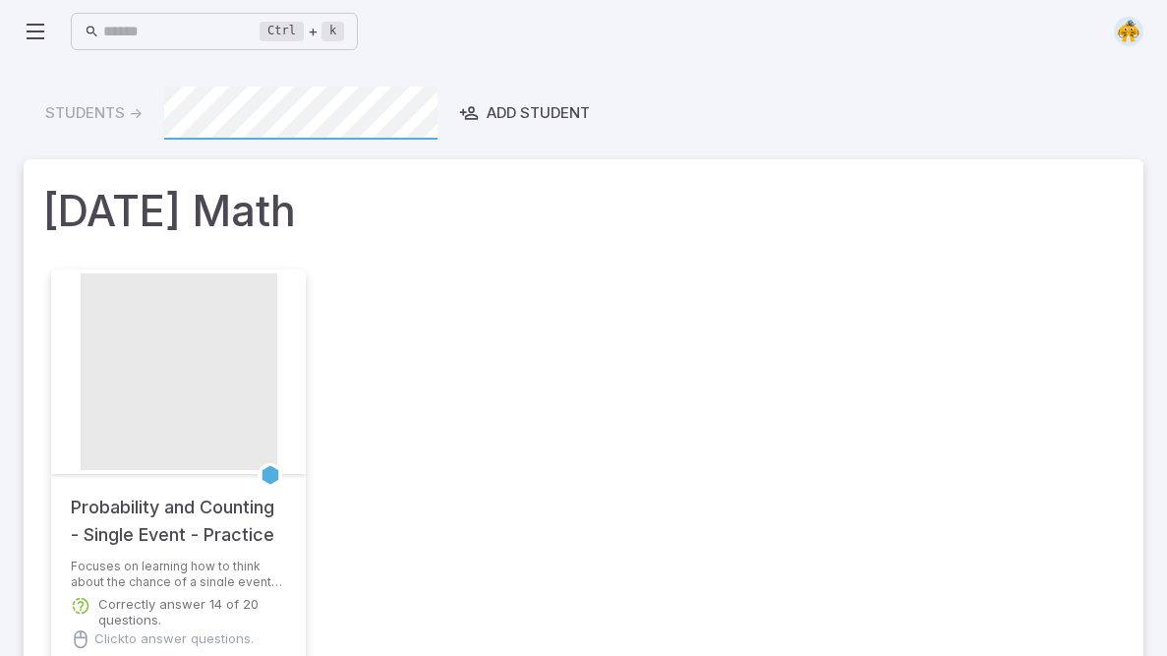
click at [1054, 490] on div "Probability and Counting - Single Event - Practice Focuses on learning how to t…" at bounding box center [583, 511] width 1081 height 498
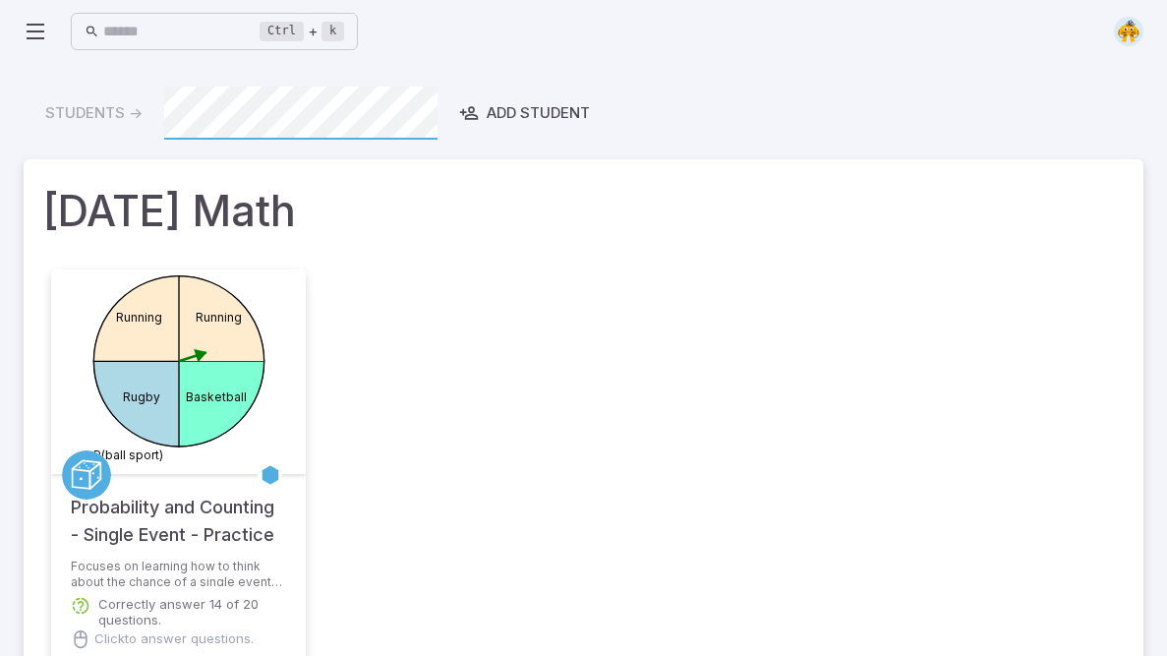
click at [1054, 490] on div "Basketball Rugby Running Running P(ball sport) Probability and Counting - Singl…" at bounding box center [583, 511] width 1081 height 498
click at [1054, 465] on div "Basketball Rugby Running Running P(ball sport) Probability and Counting - Singl…" at bounding box center [583, 511] width 1081 height 498
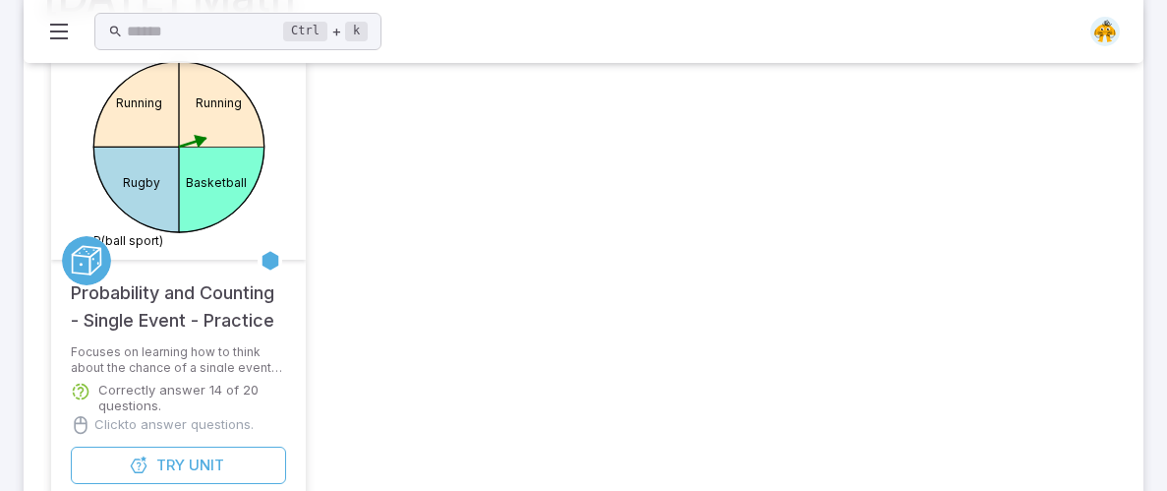
scroll to position [234, 0]
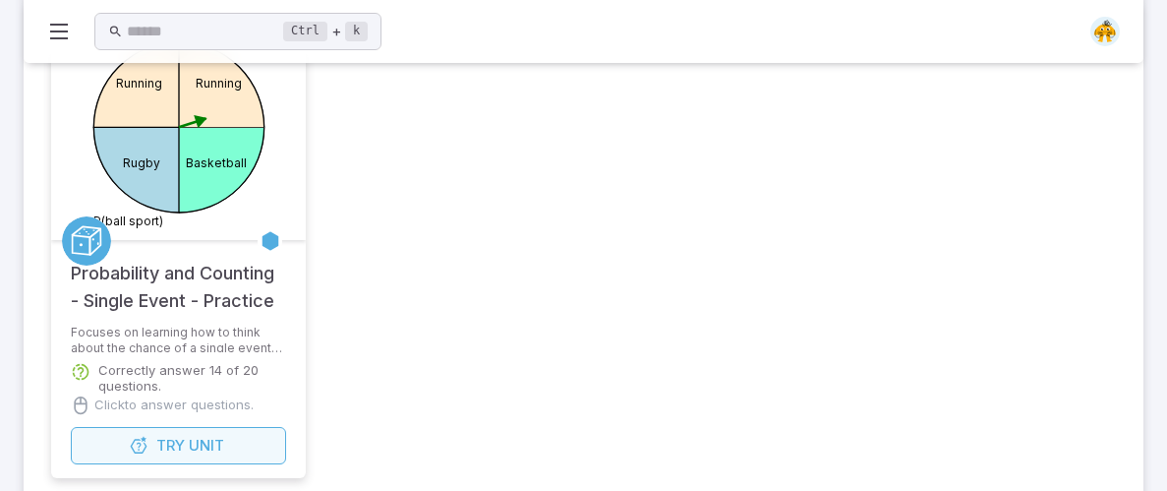
click at [226, 430] on button "Try Unit" at bounding box center [178, 445] width 215 height 37
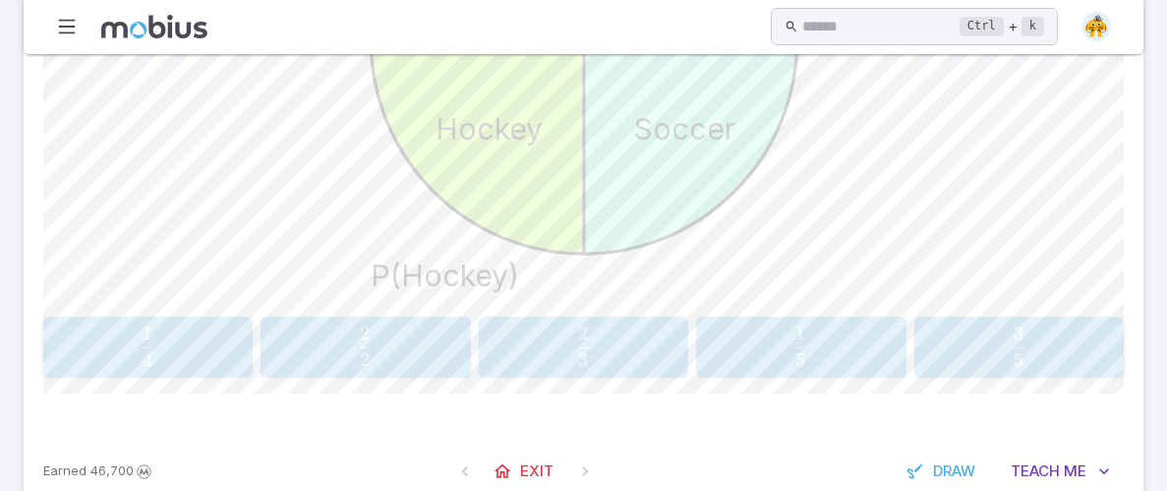
scroll to position [847, 0]
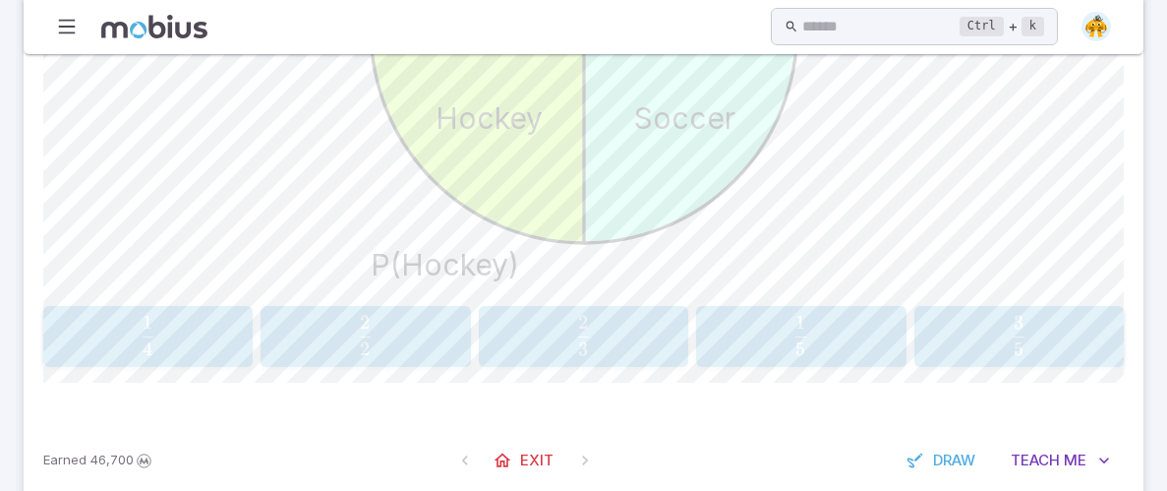
click at [146, 344] on span "button" at bounding box center [148, 348] width 11 height 14
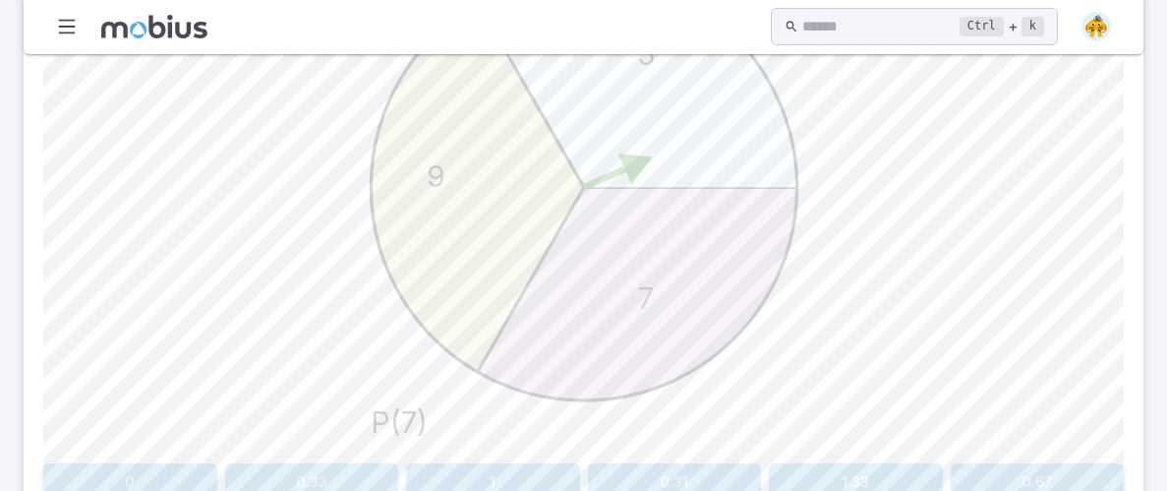
scroll to position [709, 0]
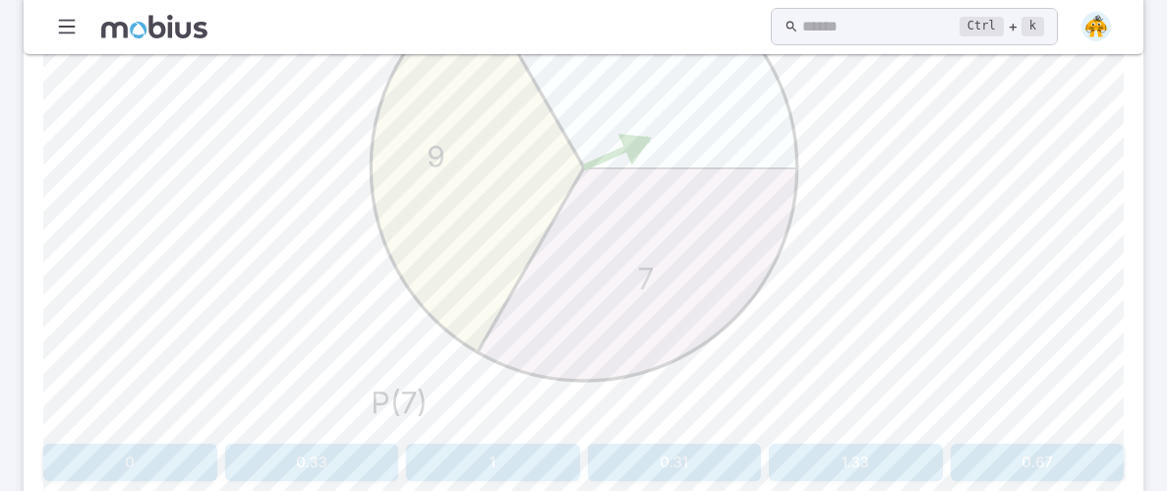
click at [135, 331] on div "7 9 5 P(7)" at bounding box center [583, 187] width 1081 height 498
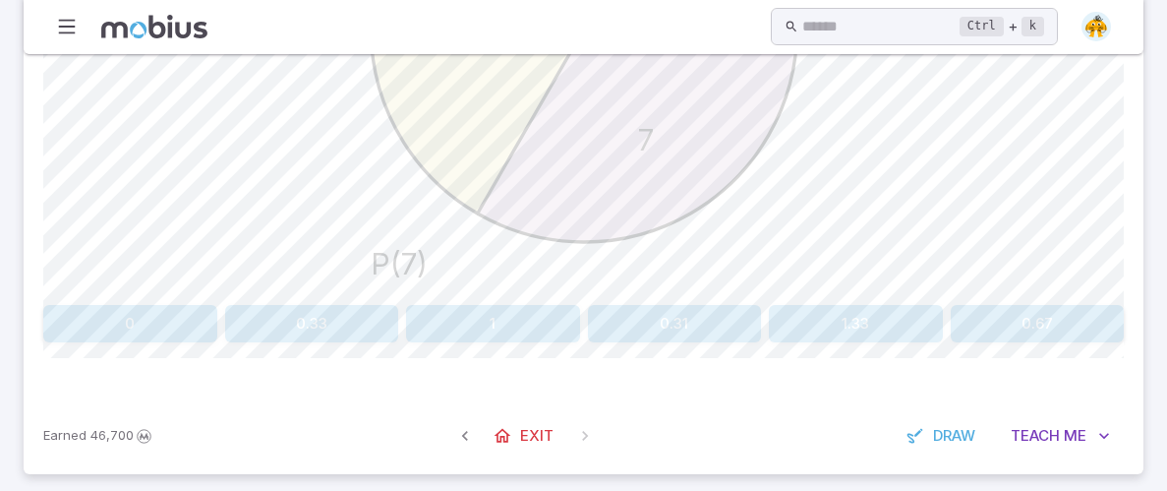
scroll to position [858, 0]
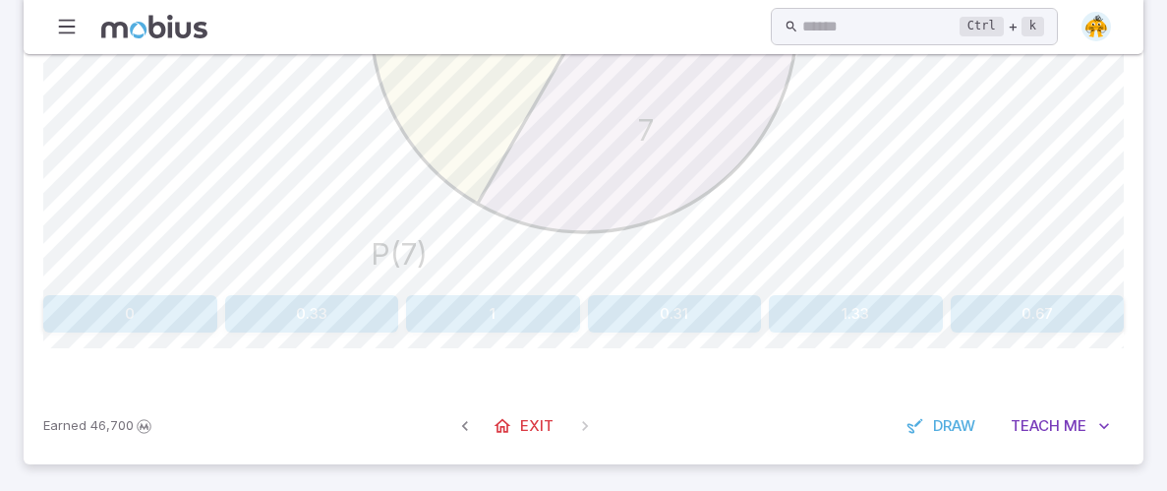
click at [277, 342] on div "Calculate the probability of spinning 7. Show as a decimal 7 9 5 P(7) 0 0.33 1 …" at bounding box center [583, 50] width 1081 height 675
click at [270, 321] on button "0.33" at bounding box center [312, 313] width 174 height 37
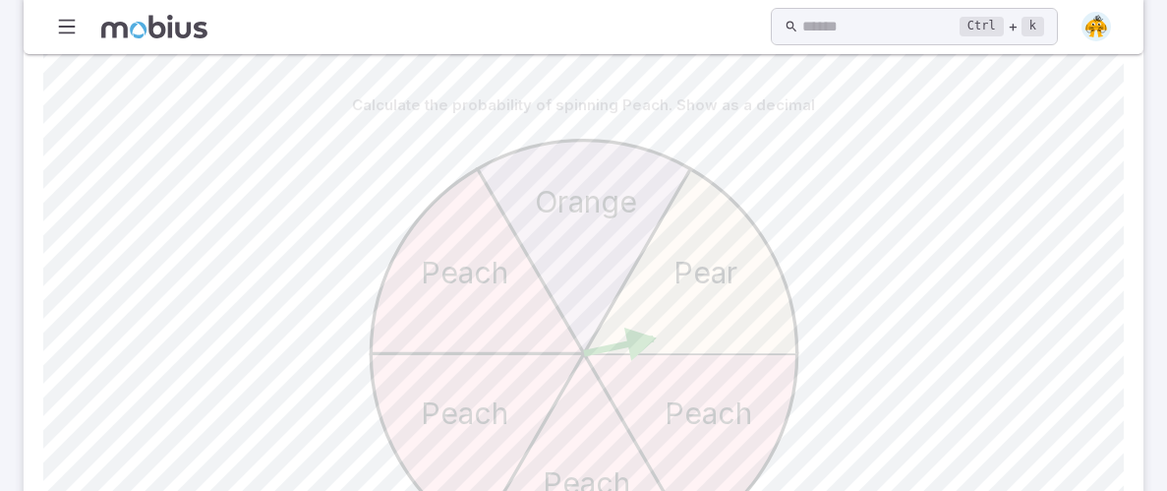
scroll to position [515, 0]
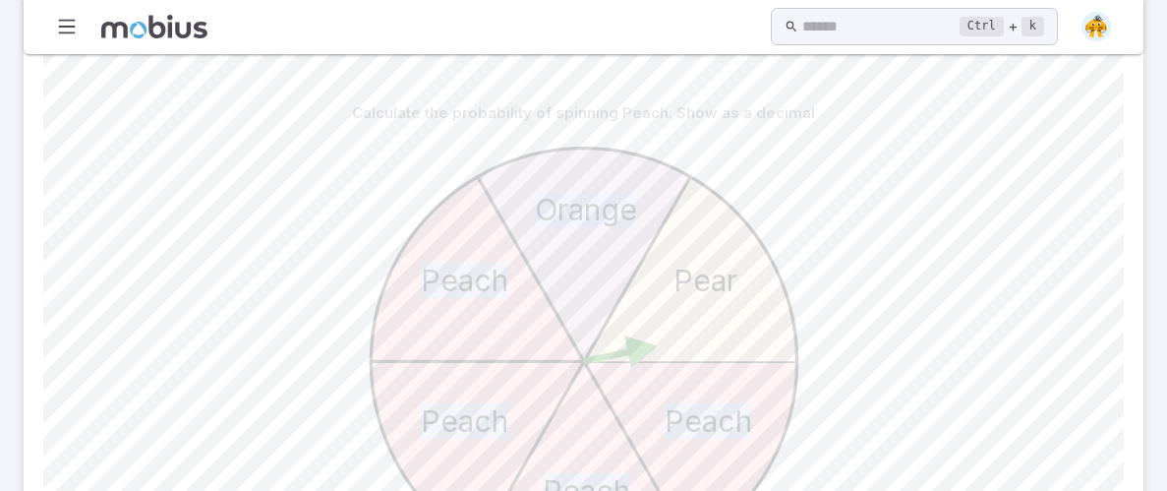
drag, startPoint x: 632, startPoint y: 213, endPoint x: 507, endPoint y: 217, distance: 126.0
click at [507, 217] on icon "Peach Peach Peach Peach Orange Pear P(Peach)" at bounding box center [584, 378] width 492 height 492
click at [438, 252] on icon at bounding box center [477, 268] width 213 height 185
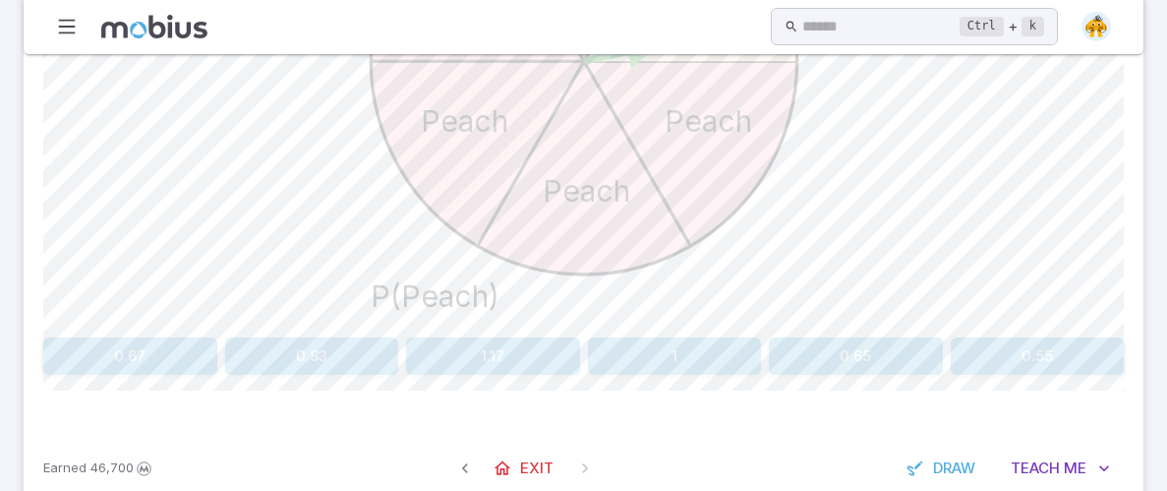
scroll to position [850, 0]
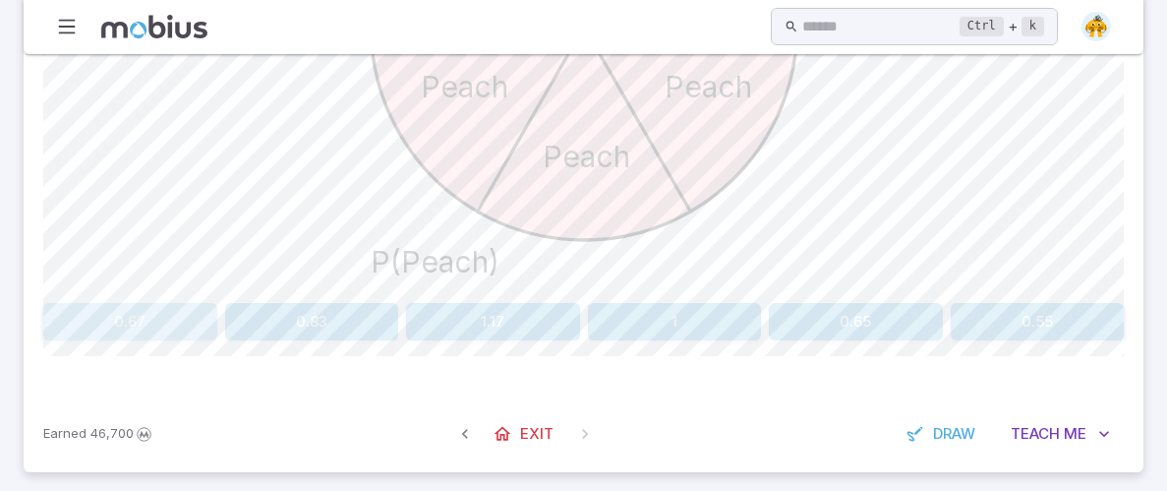
click at [162, 324] on button "0.67" at bounding box center [130, 321] width 174 height 37
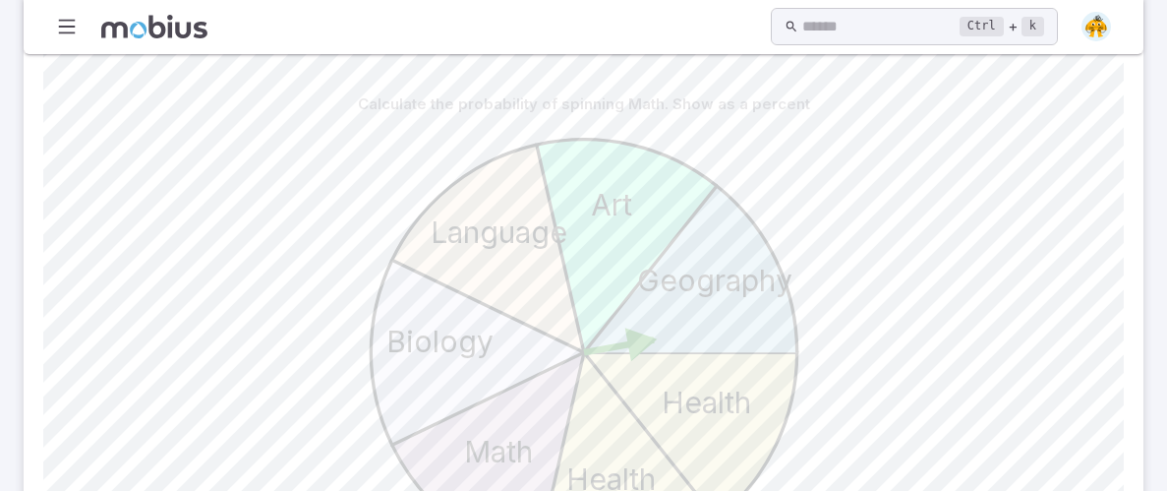
scroll to position [527, 0]
